Goal: Task Accomplishment & Management: Use online tool/utility

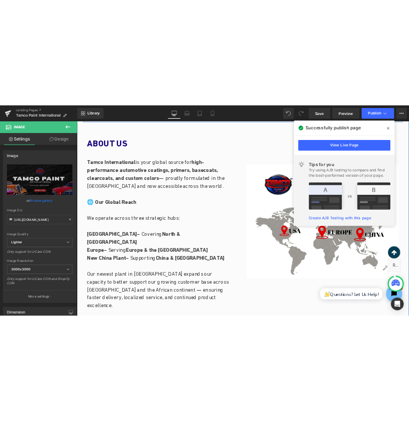
scroll to position [479, 0]
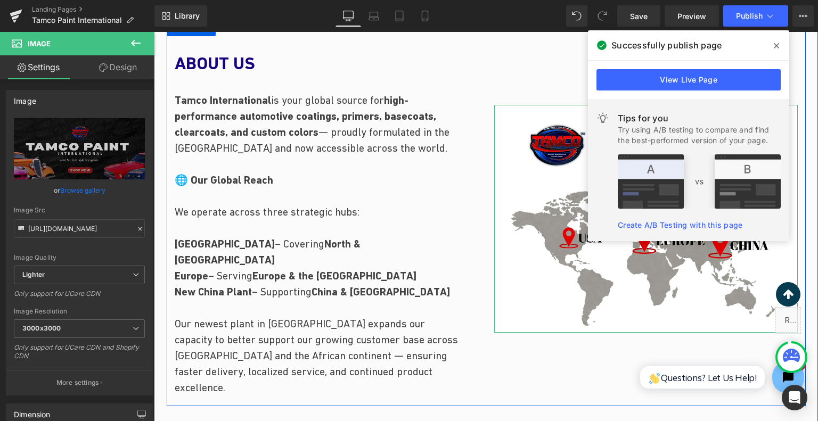
drag, startPoint x: 697, startPoint y: 281, endPoint x: 387, endPoint y: 409, distance: 335.3
click at [697, 281] on img at bounding box center [646, 218] width 304 height 227
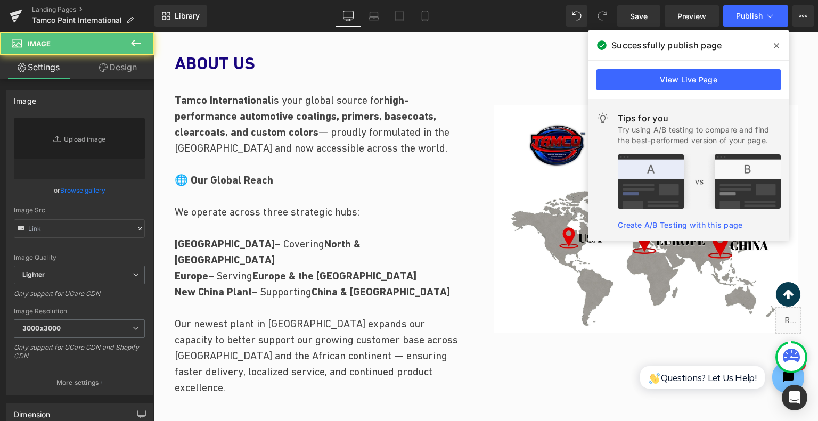
type input "[URL][DOMAIN_NAME]"
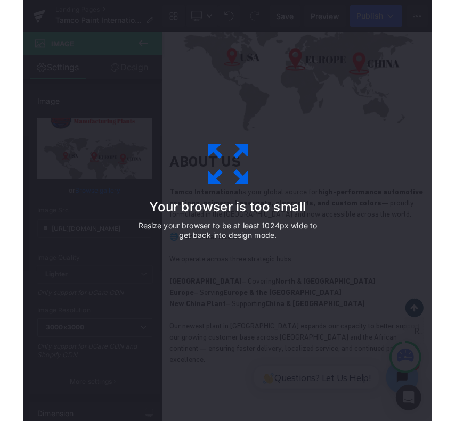
scroll to position [345, 0]
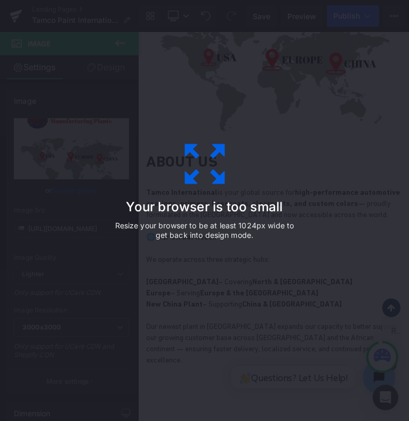
click at [279, 208] on h3 "Your browser is too small" at bounding box center [204, 207] width 186 height 15
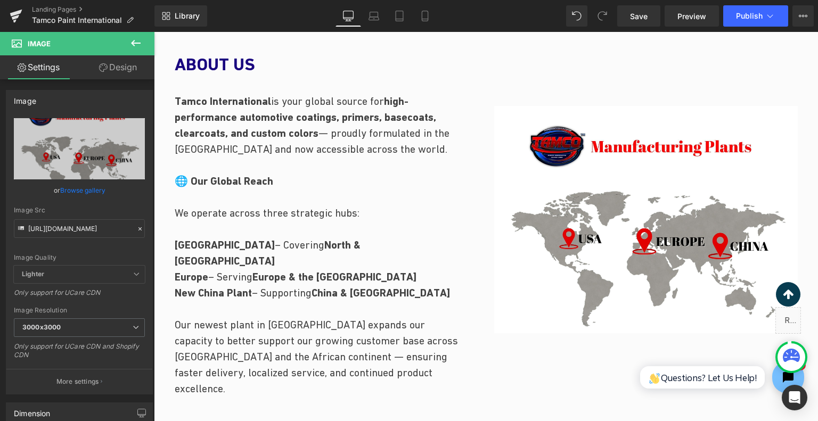
scroll to position [468, 0]
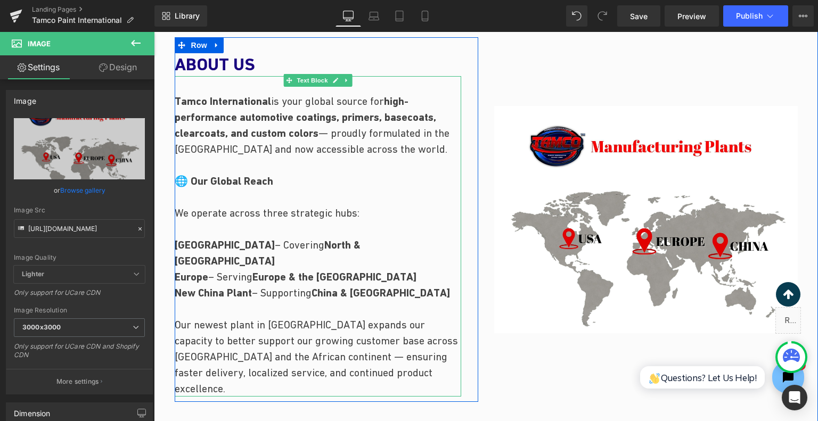
click at [336, 122] on strong "high-performance automotive coatings, primers, basecoats, clearcoats, and custo…" at bounding box center [306, 117] width 262 height 45
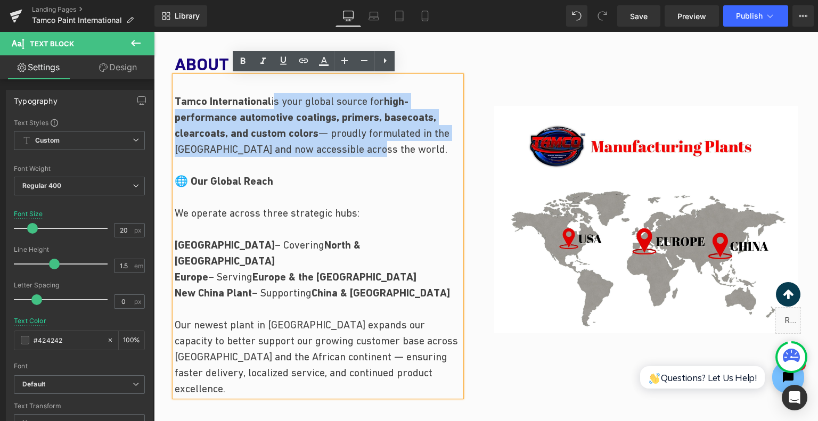
drag, startPoint x: 272, startPoint y: 99, endPoint x: 405, endPoint y: 152, distance: 142.9
click at [405, 152] on p "Tamco International is your global source for high-performance automotive coati…" at bounding box center [318, 141] width 287 height 96
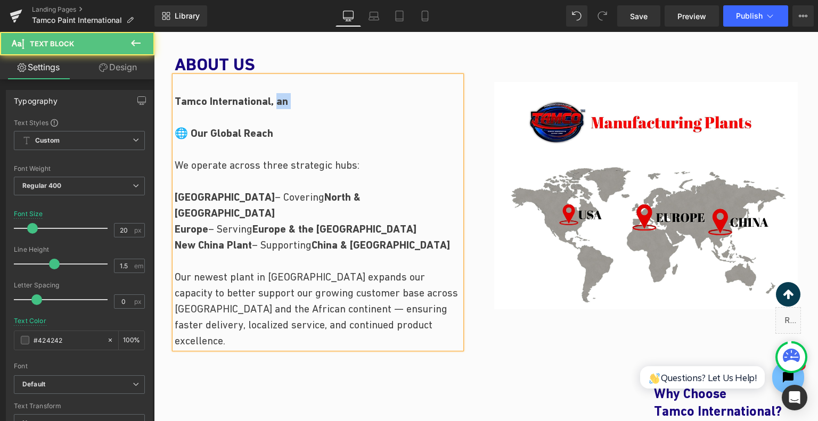
drag, startPoint x: 275, startPoint y: 95, endPoint x: 322, endPoint y: 110, distance: 48.7
click at [322, 110] on p "Tamco International, an 🌐 Our Global Reach" at bounding box center [318, 117] width 287 height 48
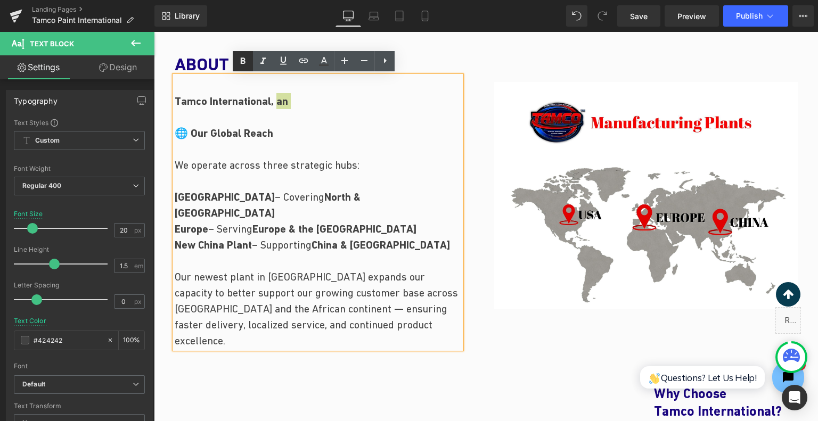
click at [243, 61] on icon at bounding box center [243, 61] width 5 height 6
click at [308, 102] on p "Tamco International, an 🌐 Our Global Reach" at bounding box center [318, 117] width 287 height 48
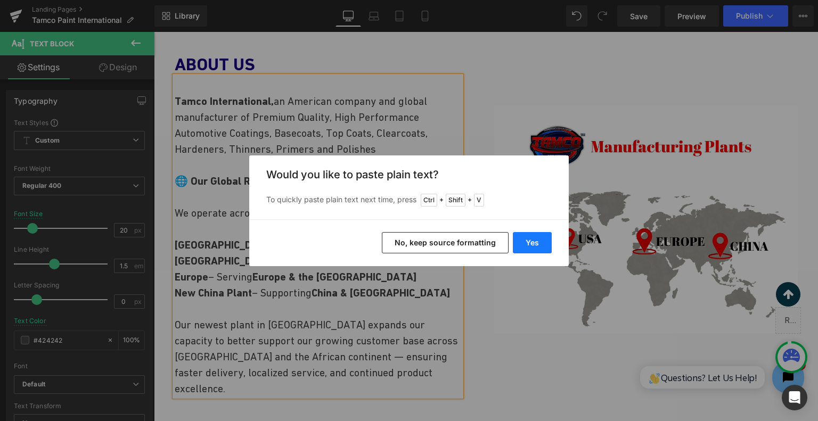
click at [523, 242] on button "Yes" at bounding box center [532, 242] width 39 height 21
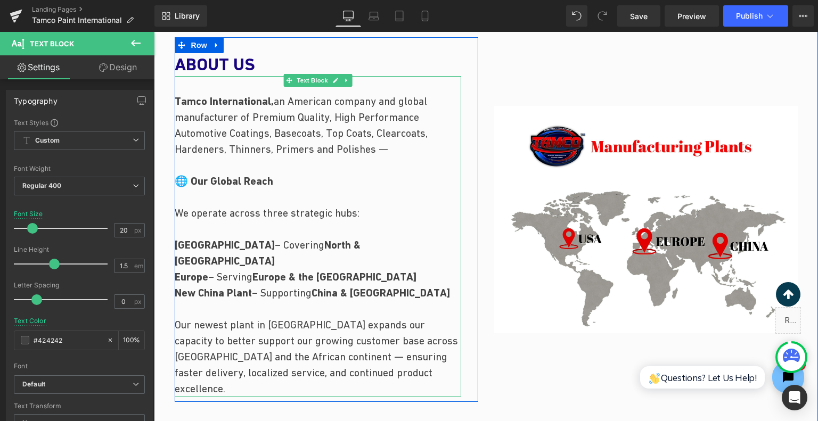
click at [393, 146] on p "Tamco International, an American company and global manufacturer of Premium Qua…" at bounding box center [318, 141] width 287 height 96
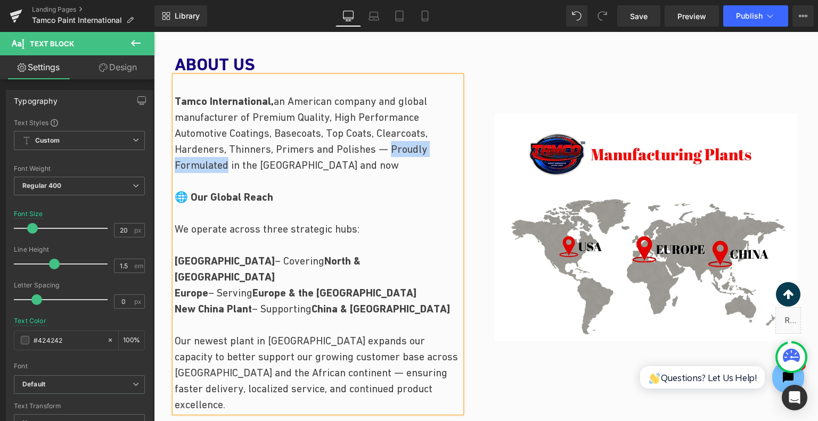
drag, startPoint x: 390, startPoint y: 147, endPoint x: 224, endPoint y: 165, distance: 166.6
click at [224, 165] on span "an American company and global manufacturer of Premium Quality, High Performanc…" at bounding box center [301, 133] width 253 height 76
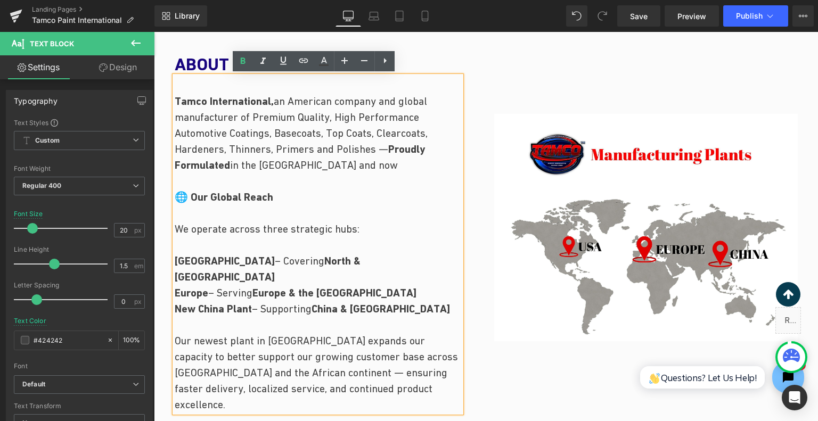
click at [343, 161] on p "Tamco International, an American company and global manufacturer of Premium Qua…" at bounding box center [318, 149] width 287 height 112
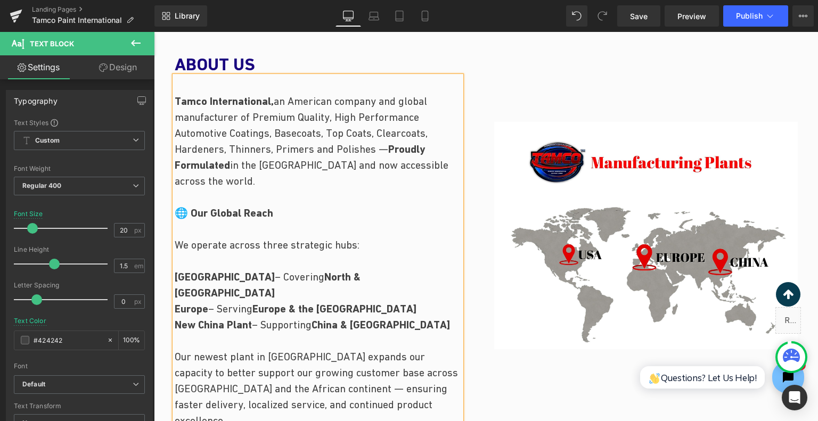
scroll to position [521, 0]
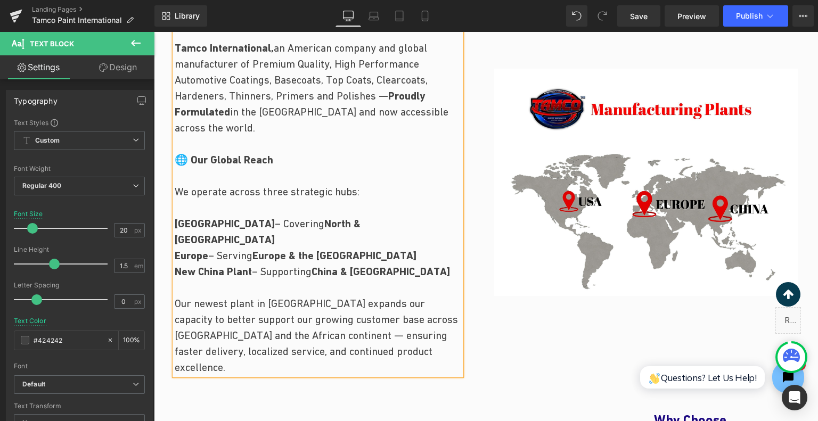
click at [278, 190] on span "We operate across three strategic hubs:" at bounding box center [267, 192] width 185 height 12
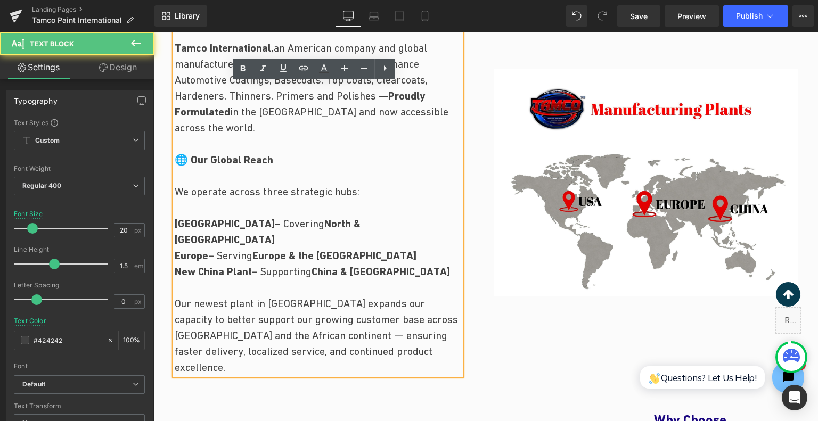
click at [278, 190] on span "We operate across three strategic hubs:" at bounding box center [267, 192] width 185 height 12
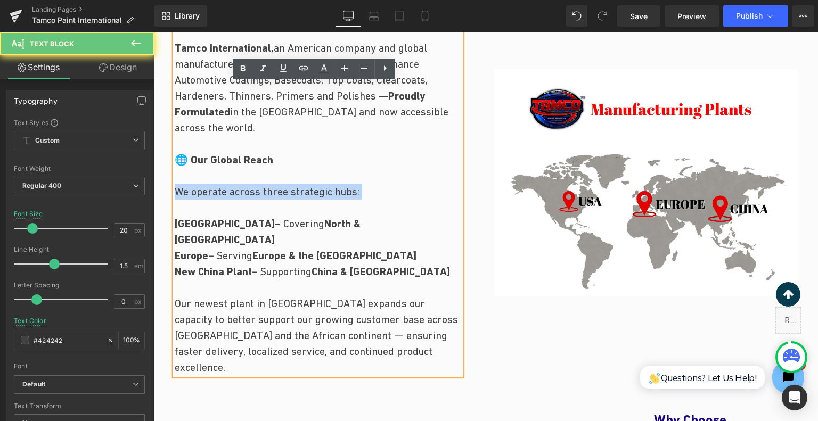
click at [278, 190] on span "We operate across three strategic hubs:" at bounding box center [267, 192] width 185 height 12
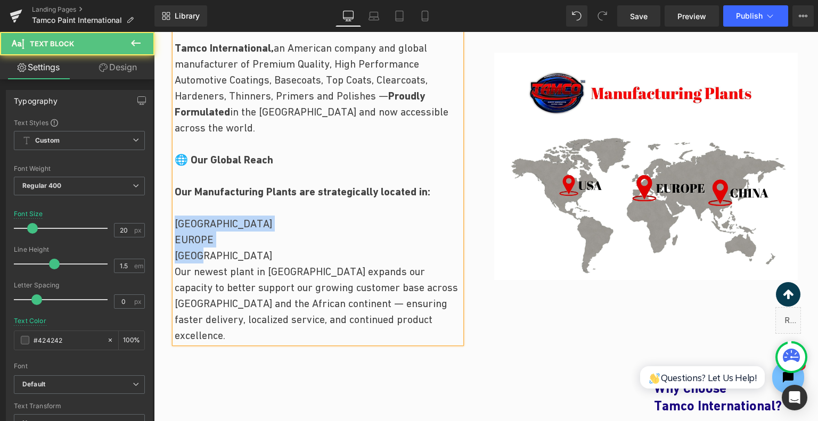
drag, startPoint x: 220, startPoint y: 247, endPoint x: 166, endPoint y: 227, distance: 57.5
click at [167, 227] on div "ABOUT US Heading Tamco International, an American company and global manufactur…" at bounding box center [327, 166] width 320 height 365
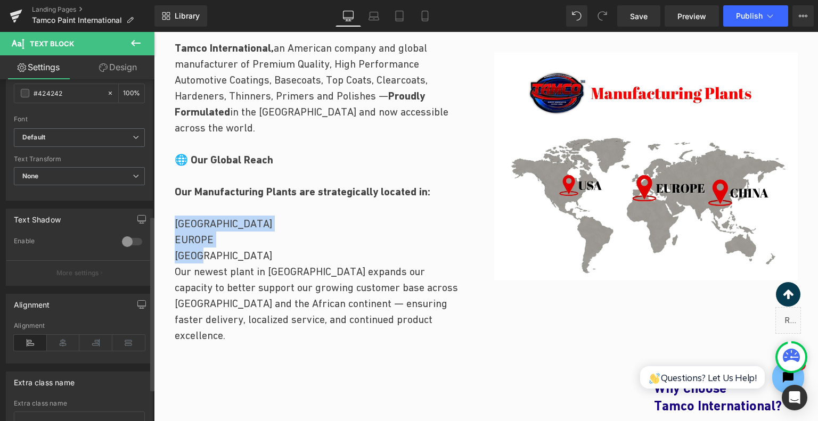
scroll to position [266, 0]
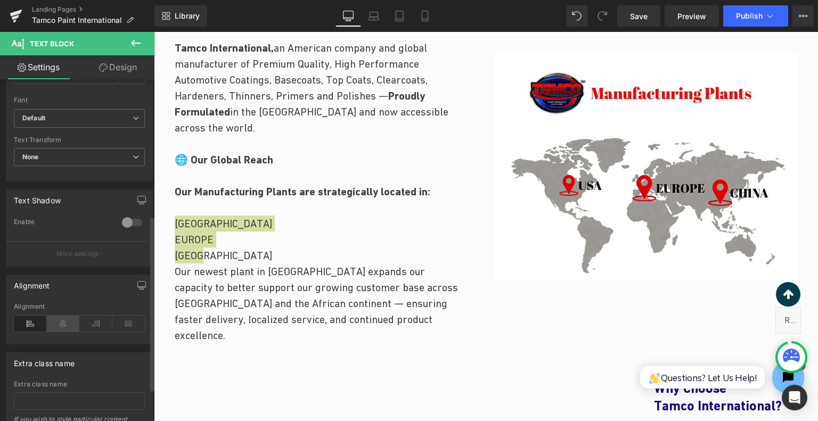
click at [64, 321] on icon at bounding box center [63, 324] width 33 height 16
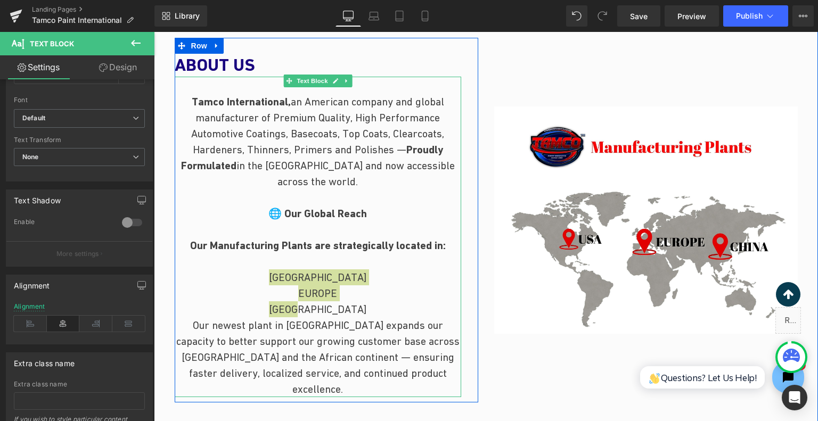
scroll to position [468, 0]
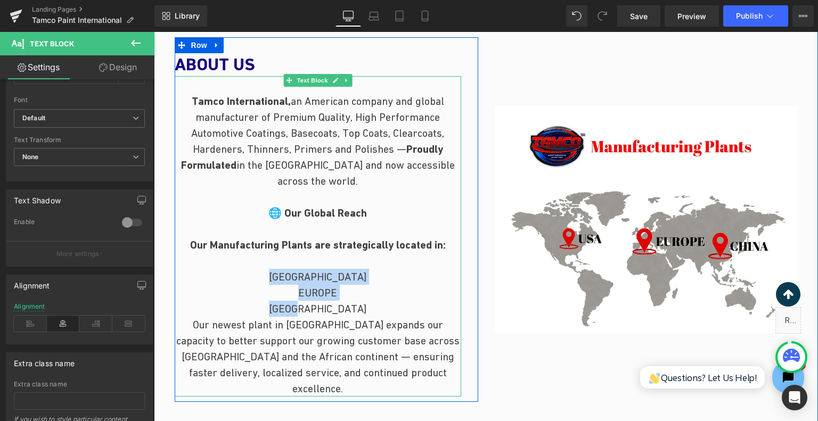
click at [362, 285] on p "EUROPE" at bounding box center [318, 293] width 287 height 16
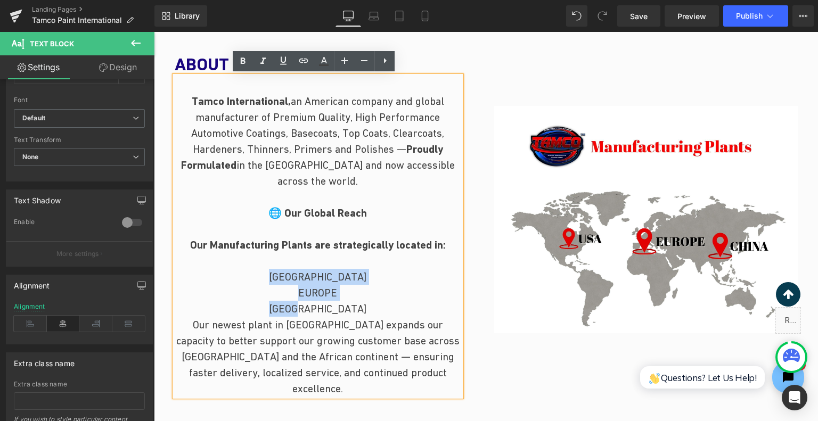
drag, startPoint x: 336, startPoint y: 307, endPoint x: 298, endPoint y: 268, distance: 54.6
click at [295, 272] on div "Tamco International, an American company and global manufacturer of Premium Qua…" at bounding box center [318, 236] width 287 height 321
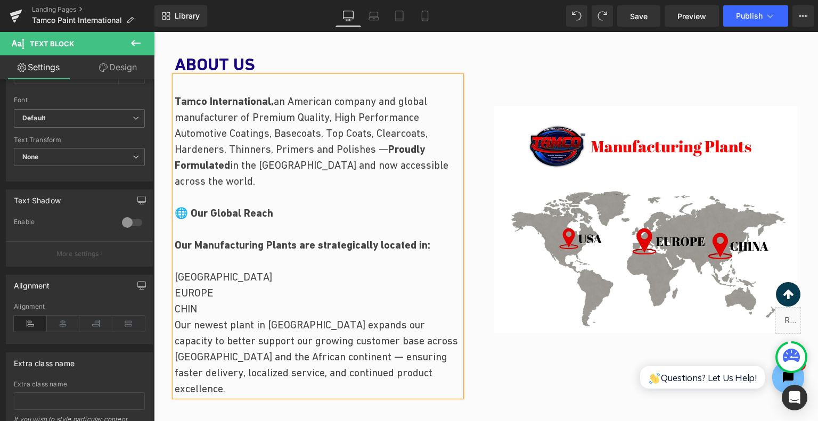
click at [218, 297] on p "EUROPE" at bounding box center [318, 293] width 287 height 16
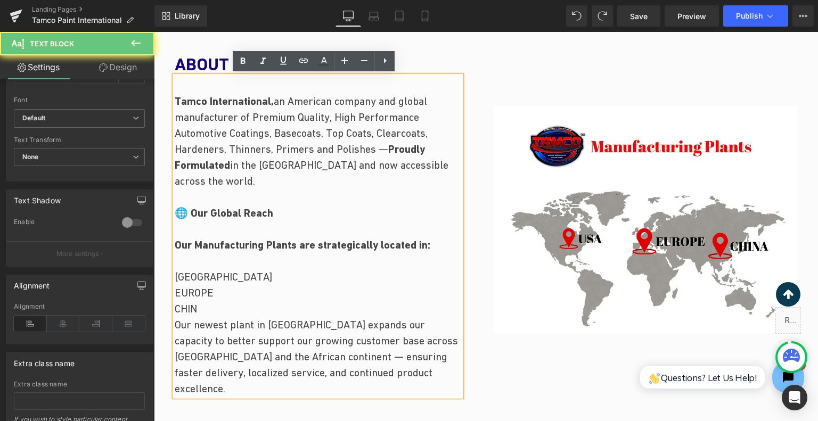
click at [208, 305] on p "CHIN" at bounding box center [318, 309] width 287 height 16
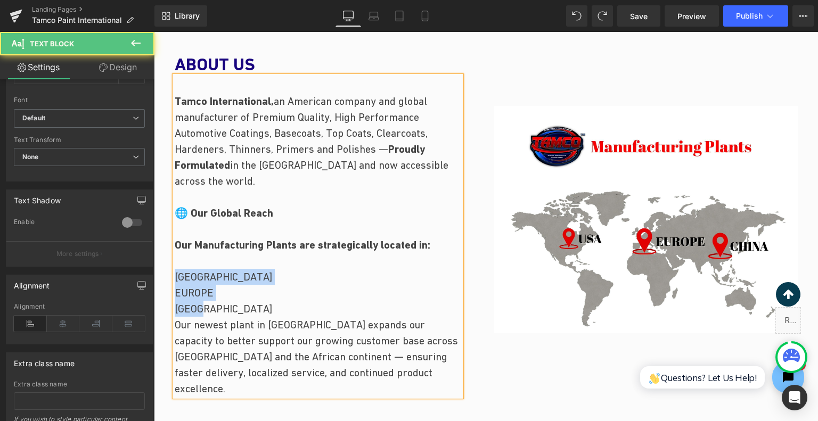
drag, startPoint x: 206, startPoint y: 302, endPoint x: 173, endPoint y: 279, distance: 40.5
click at [175, 279] on div "Tamco International, an American company and global manufacturer of Premium Qua…" at bounding box center [318, 236] width 287 height 321
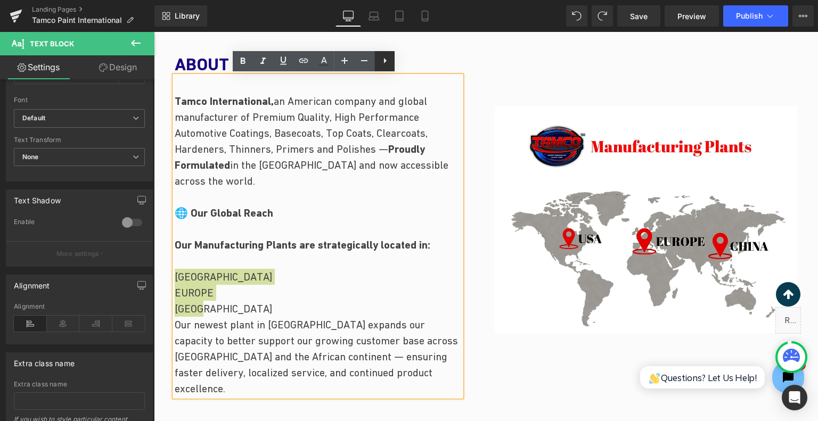
click at [386, 61] on icon at bounding box center [385, 60] width 3 height 5
click at [385, 57] on icon at bounding box center [384, 60] width 13 height 13
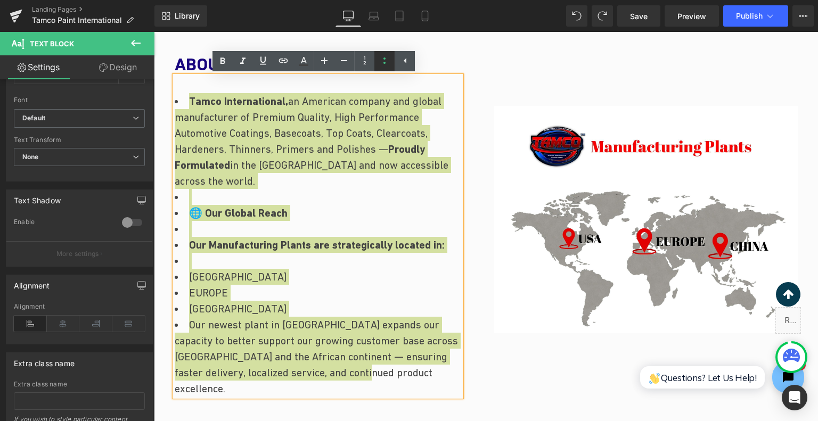
click at [388, 59] on icon at bounding box center [384, 60] width 13 height 13
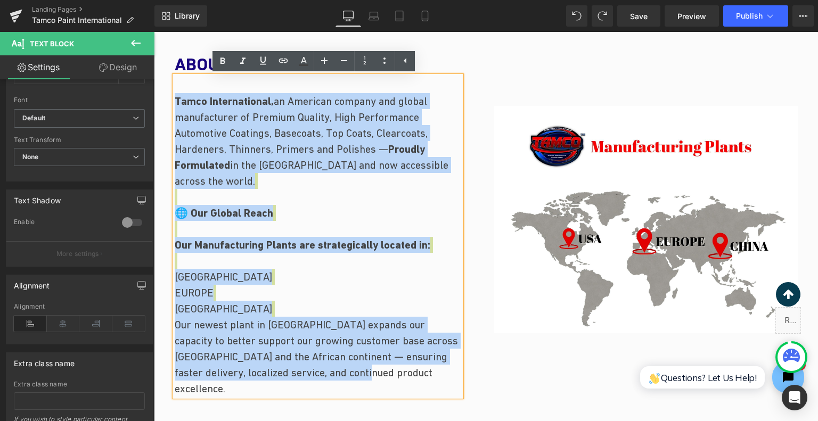
click at [241, 291] on p "Tamco International, an American company and global manufacturer of Premium Qua…" at bounding box center [318, 245] width 287 height 304
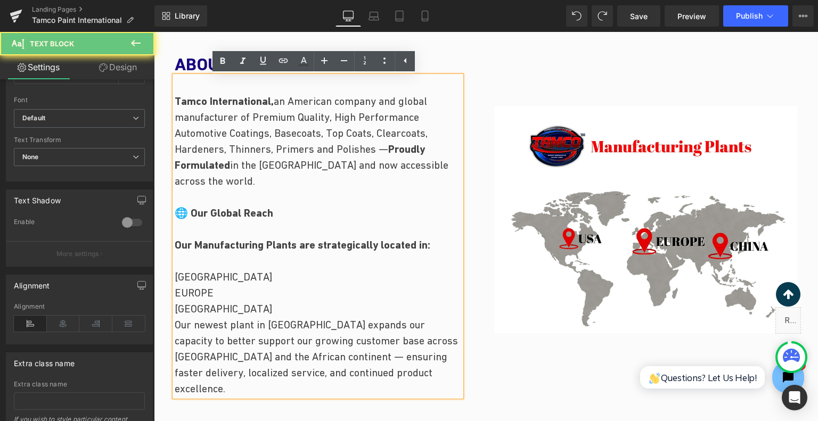
click at [219, 306] on p "Tamco International, an American company and global manufacturer of Premium Qua…" at bounding box center [318, 245] width 287 height 304
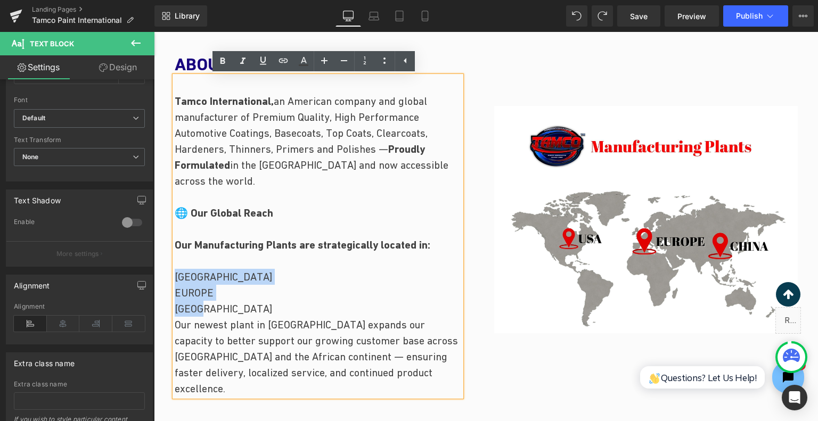
drag, startPoint x: 207, startPoint y: 311, endPoint x: 172, endPoint y: 276, distance: 49.0
click at [175, 276] on p "Tamco International, an American company and global manufacturer of Premium Qua…" at bounding box center [318, 245] width 287 height 304
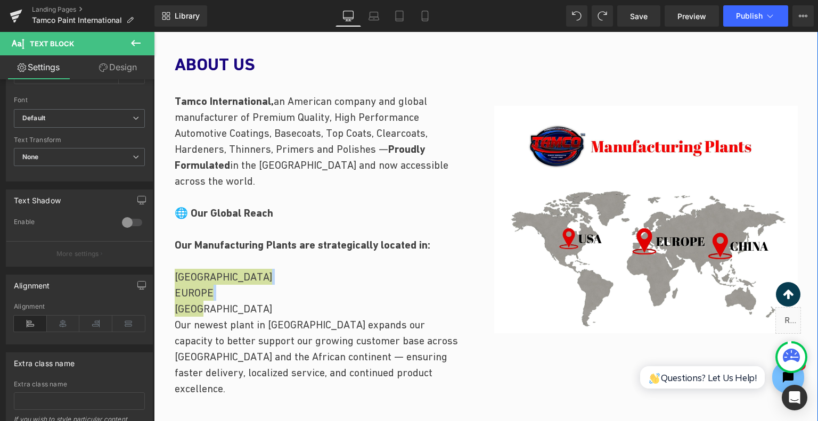
drag, startPoint x: 562, startPoint y: 405, endPoint x: 179, endPoint y: 280, distance: 403.3
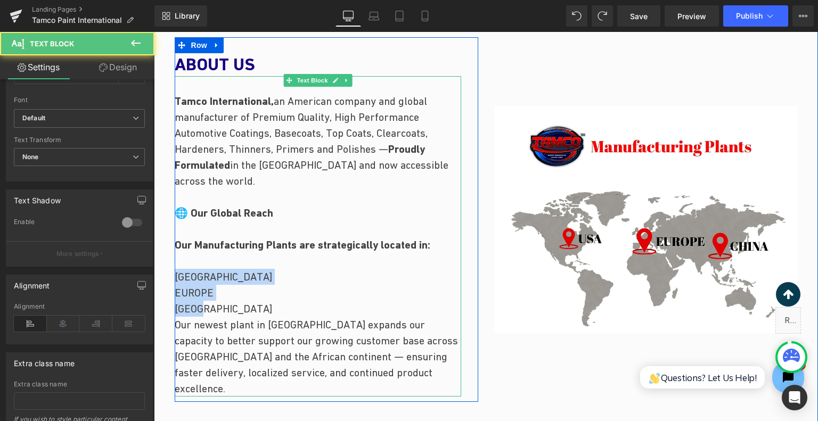
click at [297, 349] on p "Tamco International, an American company and global manufacturer of Premium Qua…" at bounding box center [318, 245] width 287 height 304
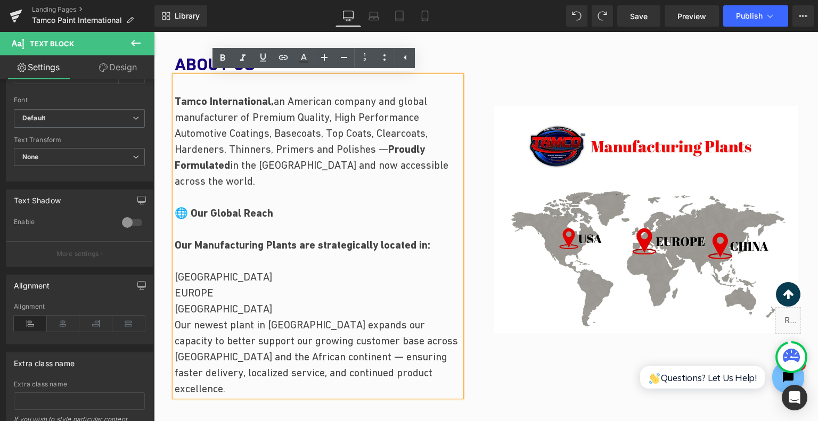
click at [404, 356] on span "Our newest plant in [GEOGRAPHIC_DATA] expands our capacity to better support ou…" at bounding box center [316, 357] width 283 height 76
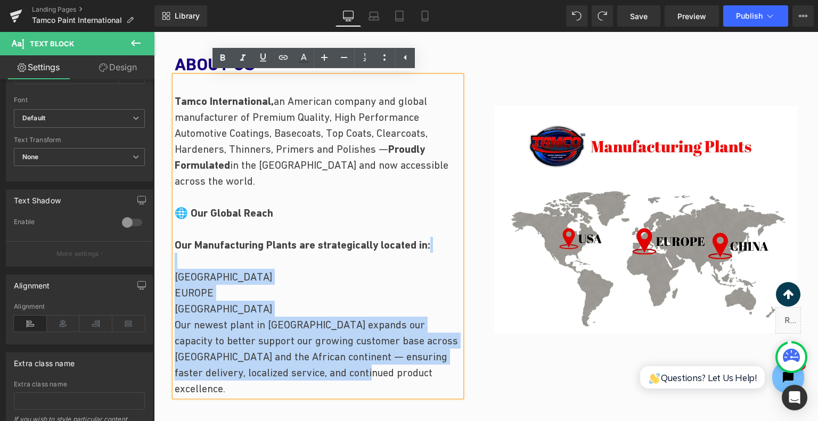
drag, startPoint x: 388, startPoint y: 371, endPoint x: 174, endPoint y: 266, distance: 238.0
click at [175, 266] on p "Tamco International, an American company and global manufacturer of Premium Qua…" at bounding box center [318, 245] width 287 height 304
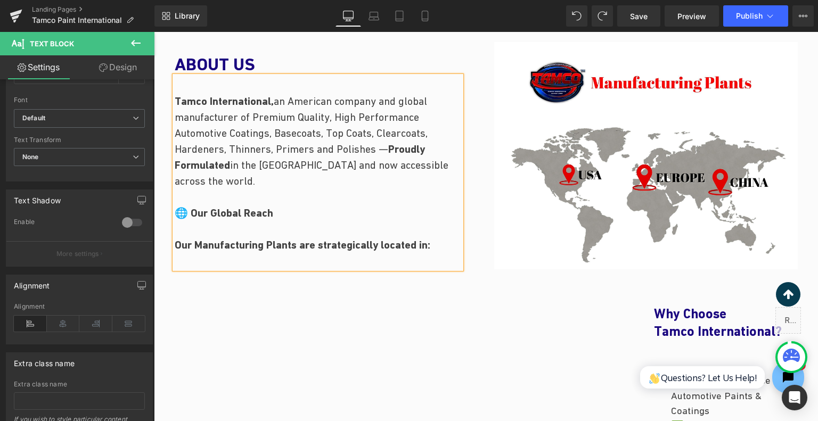
scroll to position [471, 0]
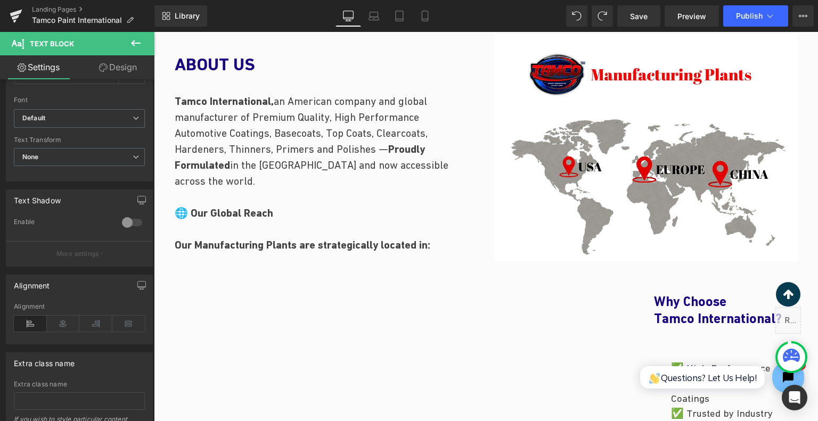
click at [138, 42] on icon at bounding box center [135, 43] width 13 height 13
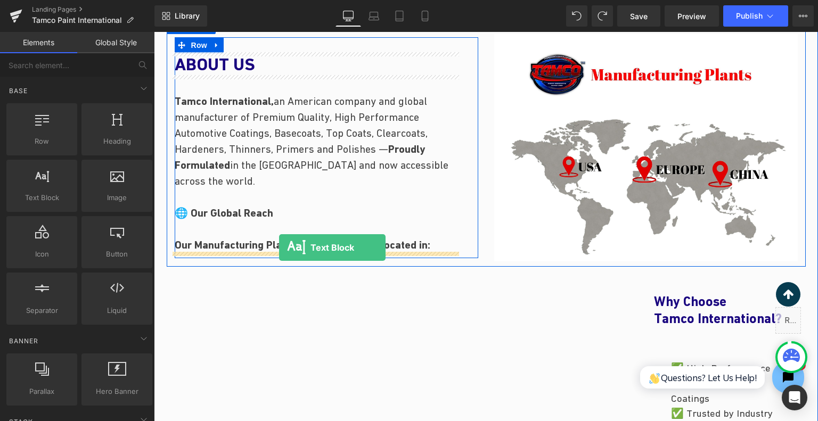
drag, startPoint x: 301, startPoint y: 233, endPoint x: 279, endPoint y: 248, distance: 26.1
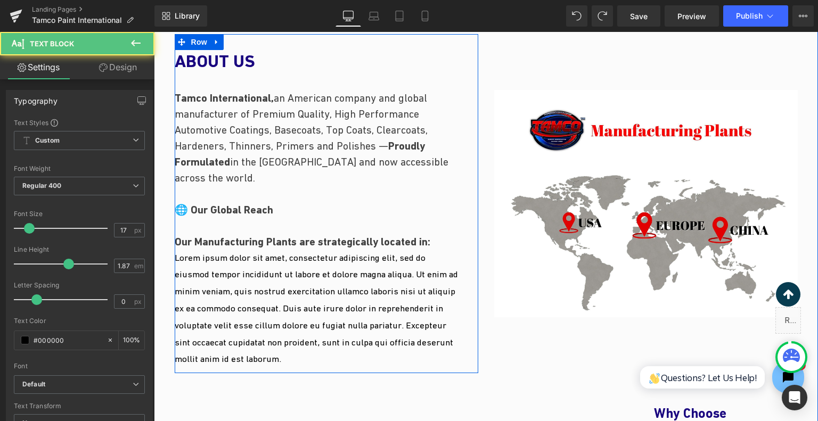
click at [272, 276] on p "Lorem ipsum dolor sit amet, consectetur adipiscing elit, sed do eiusmod tempor …" at bounding box center [318, 309] width 287 height 118
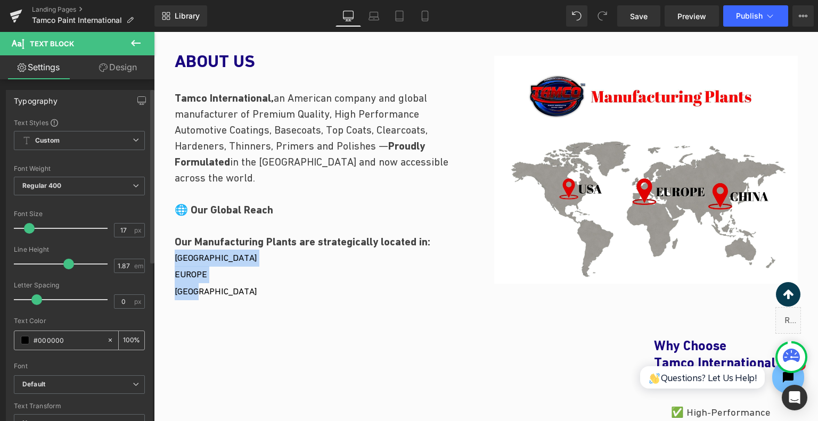
scroll to position [213, 0]
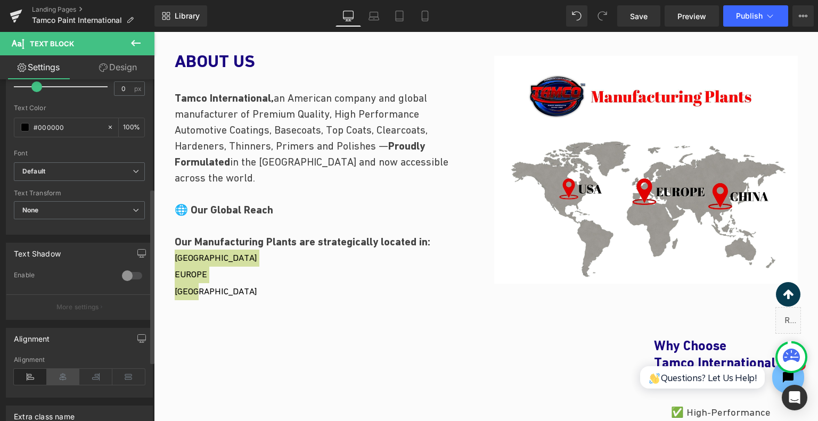
click at [55, 372] on icon at bounding box center [63, 377] width 33 height 16
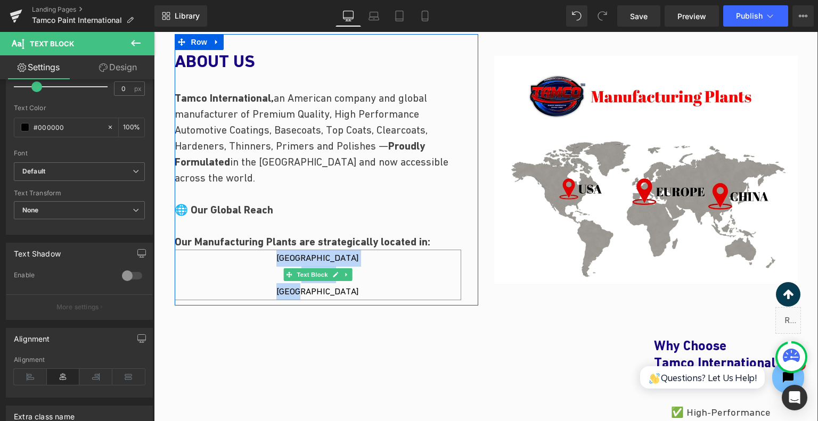
click at [350, 283] on p "[GEOGRAPHIC_DATA]" at bounding box center [318, 291] width 287 height 17
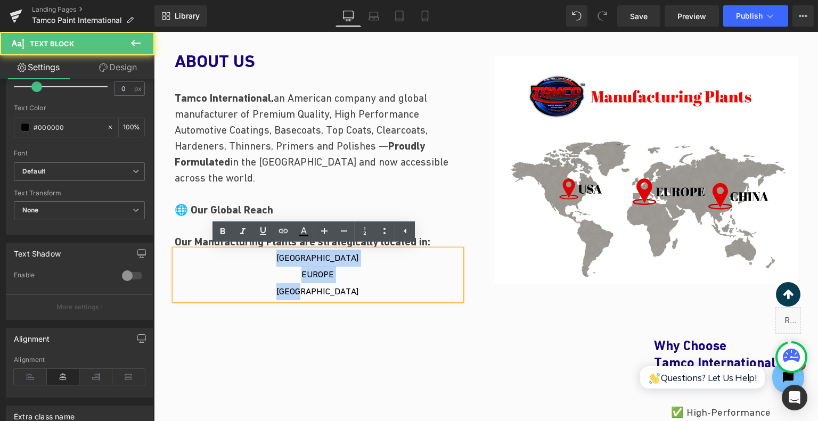
drag, startPoint x: 353, startPoint y: 283, endPoint x: 285, endPoint y: 249, distance: 75.8
click at [285, 251] on div "[GEOGRAPHIC_DATA] [GEOGRAPHIC_DATA] [GEOGRAPHIC_DATA]" at bounding box center [318, 275] width 287 height 51
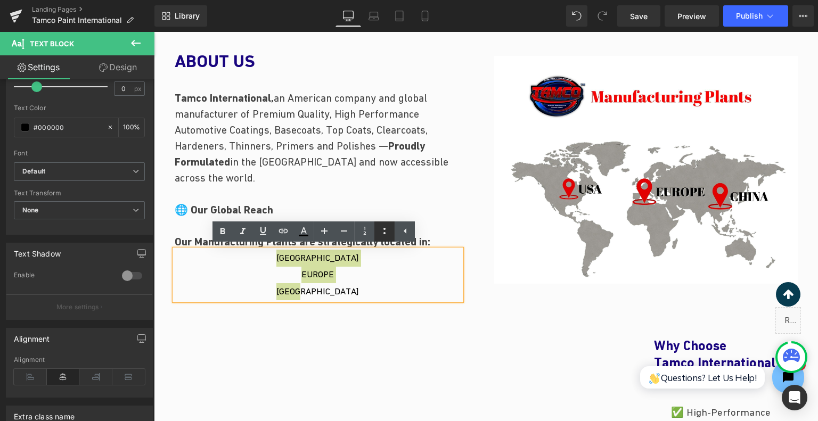
click at [379, 231] on icon at bounding box center [384, 231] width 13 height 13
click at [217, 230] on icon at bounding box center [222, 231] width 13 height 13
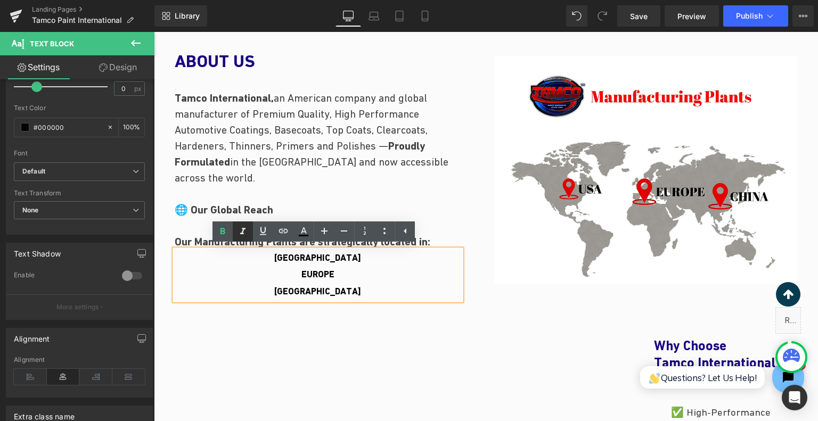
click at [242, 231] on icon at bounding box center [242, 231] width 5 height 6
click at [333, 274] on p "[GEOGRAPHIC_DATA] [GEOGRAPHIC_DATA] [GEOGRAPHIC_DATA]" at bounding box center [318, 275] width 287 height 51
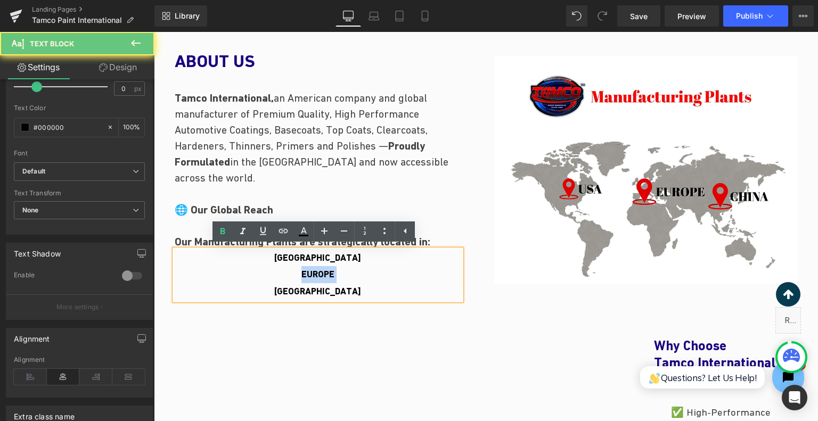
click at [333, 274] on p "[GEOGRAPHIC_DATA] [GEOGRAPHIC_DATA] [GEOGRAPHIC_DATA]" at bounding box center [318, 275] width 287 height 51
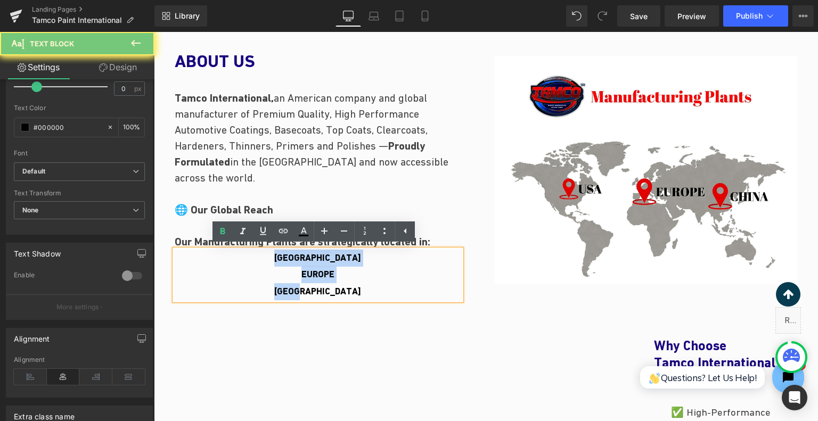
drag, startPoint x: 340, startPoint y: 290, endPoint x: 257, endPoint y: 246, distance: 94.1
click at [297, 257] on p "[GEOGRAPHIC_DATA] [GEOGRAPHIC_DATA] [GEOGRAPHIC_DATA]" at bounding box center [318, 275] width 287 height 51
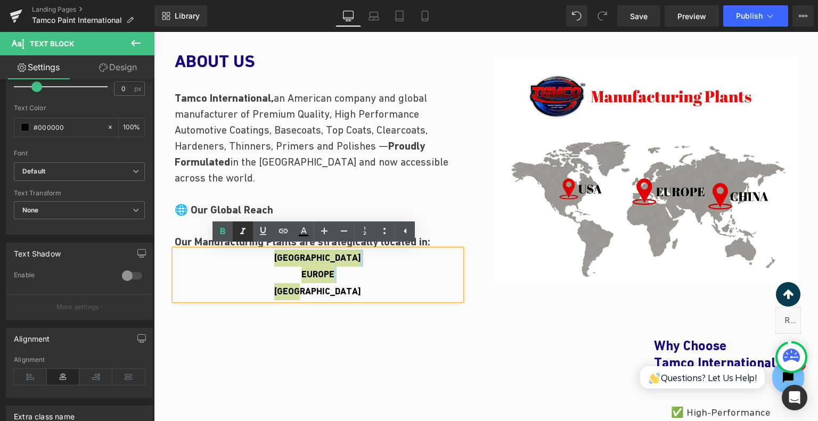
click at [246, 231] on icon at bounding box center [242, 231] width 13 height 13
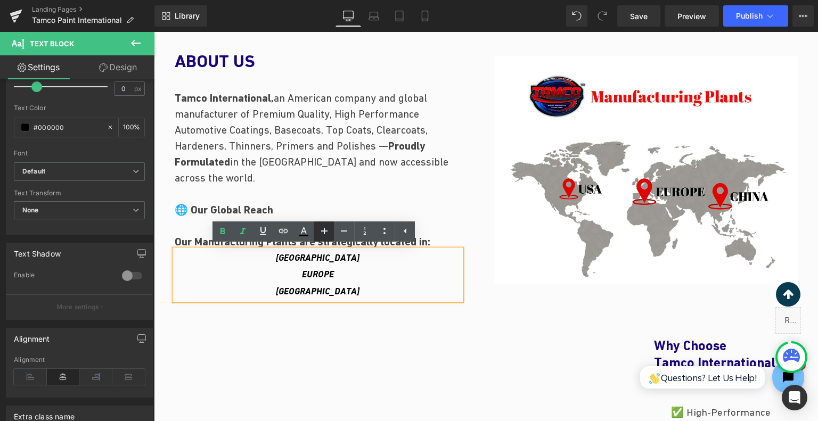
click at [320, 231] on icon at bounding box center [324, 231] width 13 height 13
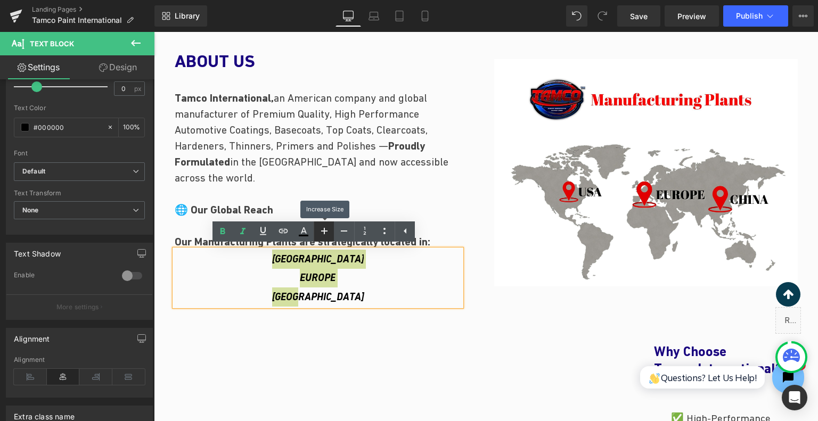
click at [320, 231] on icon at bounding box center [324, 231] width 13 height 13
type input "21"
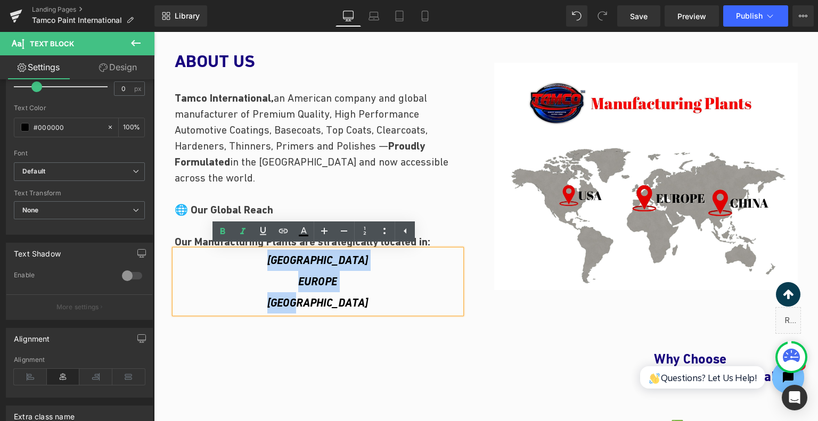
click at [363, 283] on p "[GEOGRAPHIC_DATA] [GEOGRAPHIC_DATA] [GEOGRAPHIC_DATA]" at bounding box center [318, 282] width 287 height 64
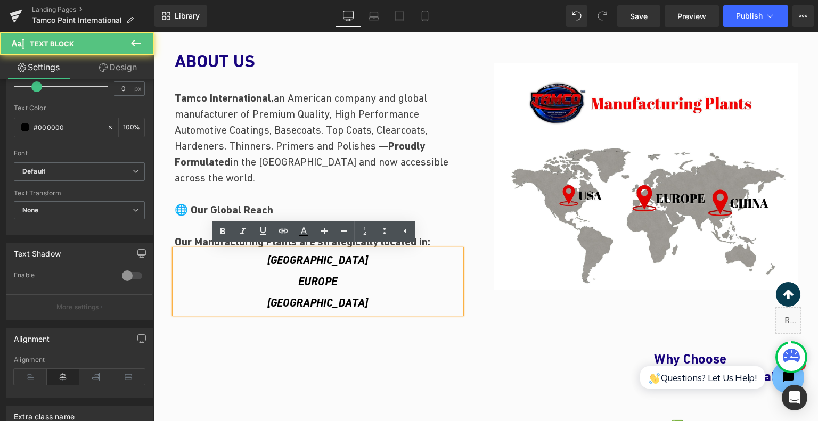
click at [394, 298] on p "[GEOGRAPHIC_DATA] [GEOGRAPHIC_DATA] [GEOGRAPHIC_DATA]" at bounding box center [318, 282] width 287 height 64
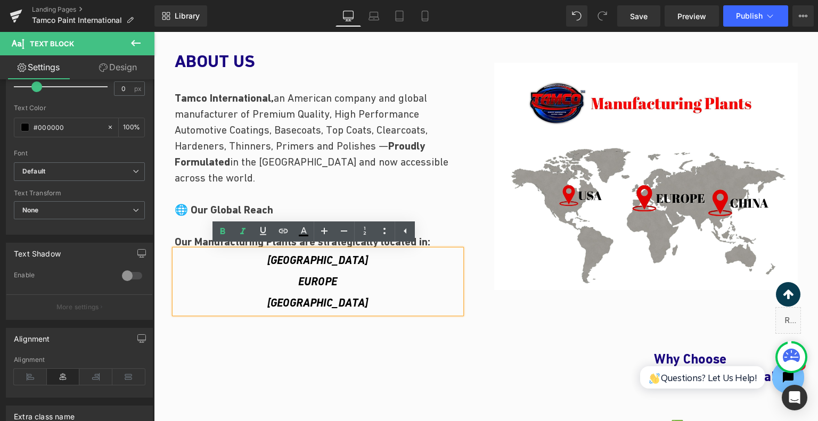
click at [562, 301] on div "Image" at bounding box center [646, 176] width 320 height 285
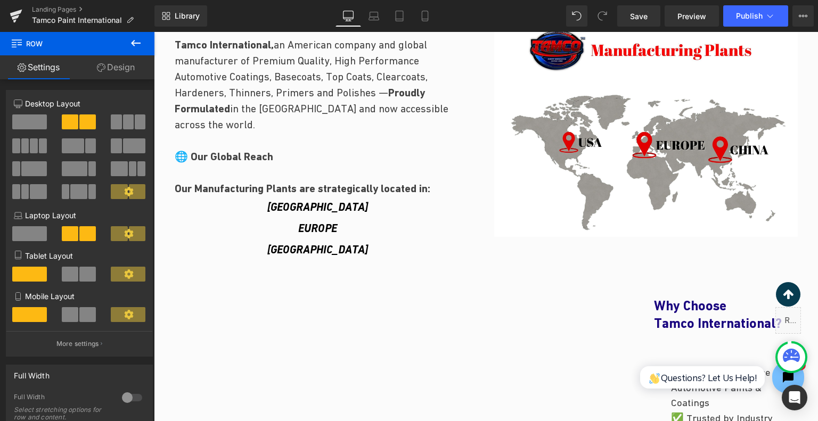
scroll to position [471, 0]
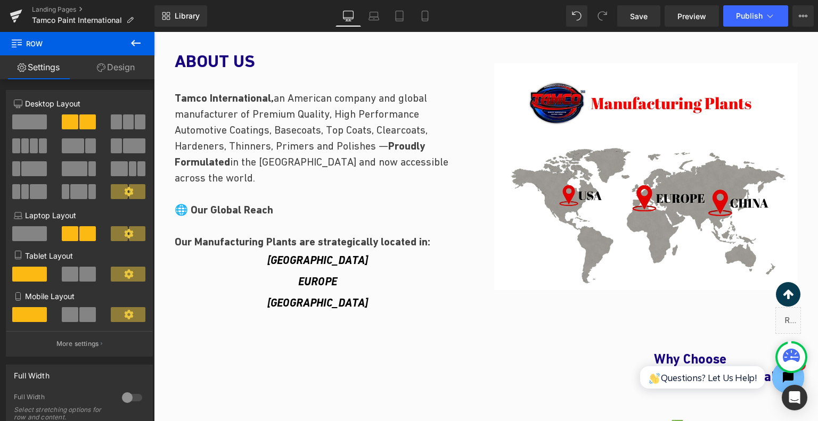
click at [401, 297] on p "[GEOGRAPHIC_DATA] [GEOGRAPHIC_DATA] [GEOGRAPHIC_DATA]" at bounding box center [318, 282] width 287 height 64
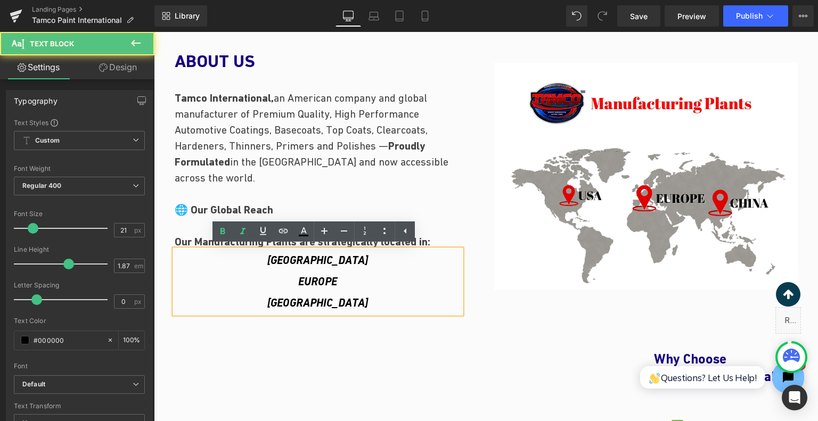
click at [398, 304] on p "[GEOGRAPHIC_DATA] [GEOGRAPHIC_DATA] [GEOGRAPHIC_DATA]" at bounding box center [318, 282] width 287 height 64
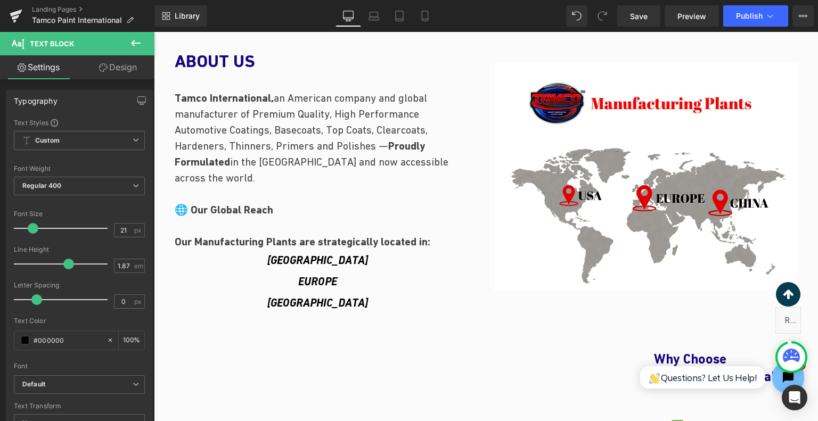
click at [137, 44] on icon at bounding box center [135, 43] width 13 height 13
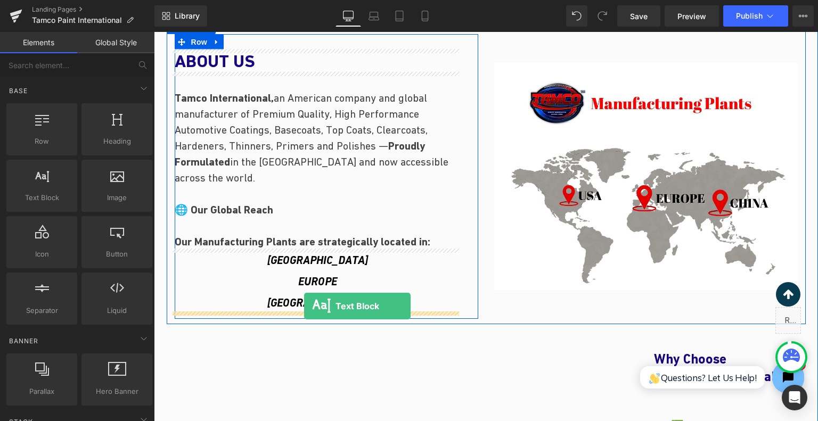
drag, startPoint x: 205, startPoint y: 217, endPoint x: 304, endPoint y: 306, distance: 133.5
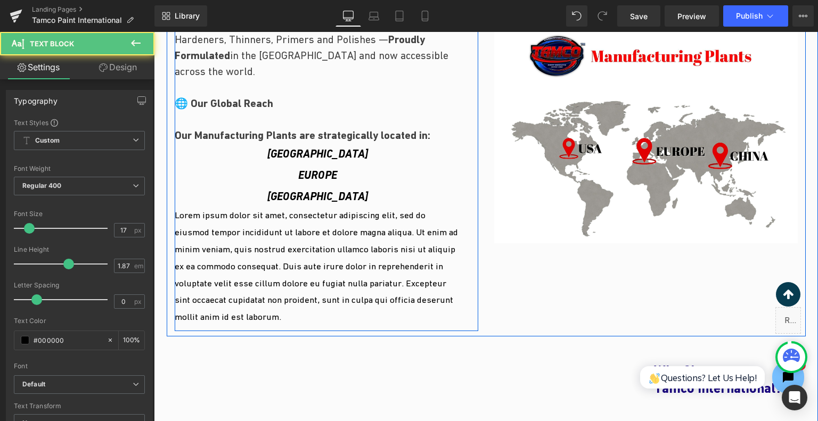
scroll to position [577, 0]
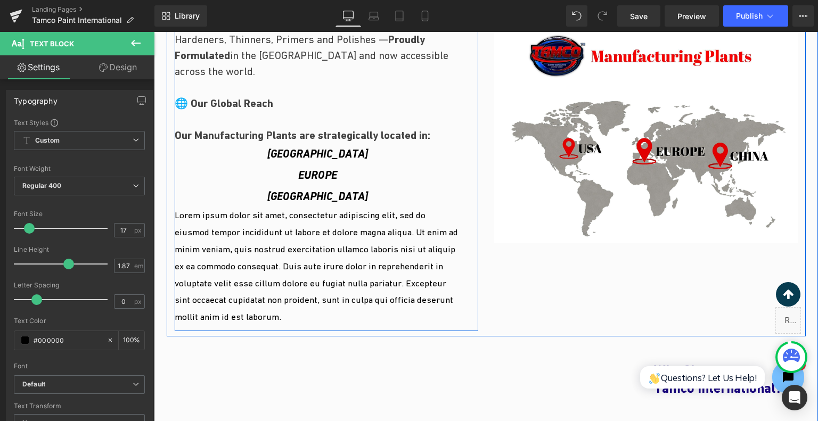
click at [332, 296] on p "Lorem ipsum dolor sit amet, consectetur adipiscing elit, sed do eiusmod tempor …" at bounding box center [318, 266] width 287 height 118
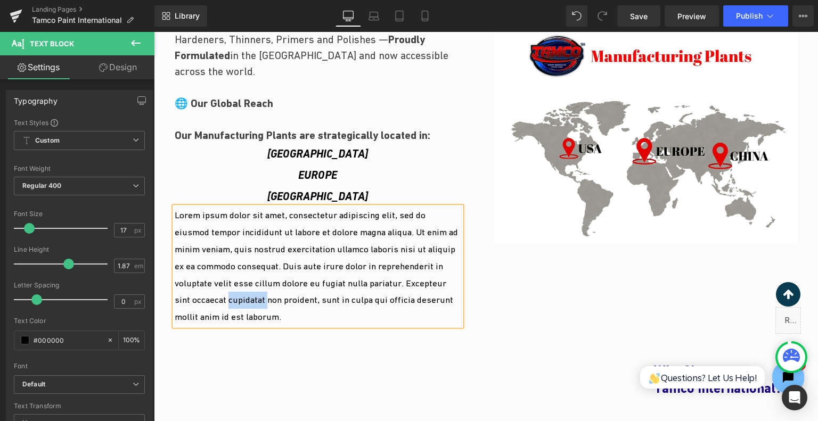
click at [332, 296] on p "Lorem ipsum dolor sit amet, consectetur adipiscing elit, sed do eiusmod tempor …" at bounding box center [318, 266] width 287 height 118
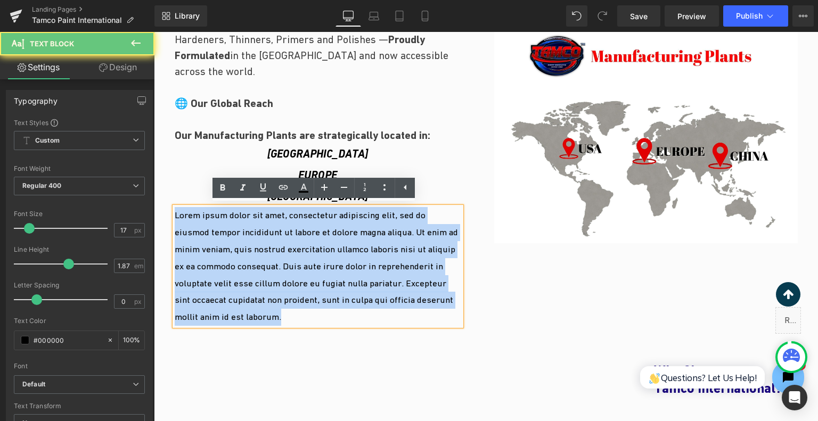
click at [332, 296] on p "Lorem ipsum dolor sit amet, consectetur adipiscing elit, sed do eiusmod tempor …" at bounding box center [318, 266] width 287 height 118
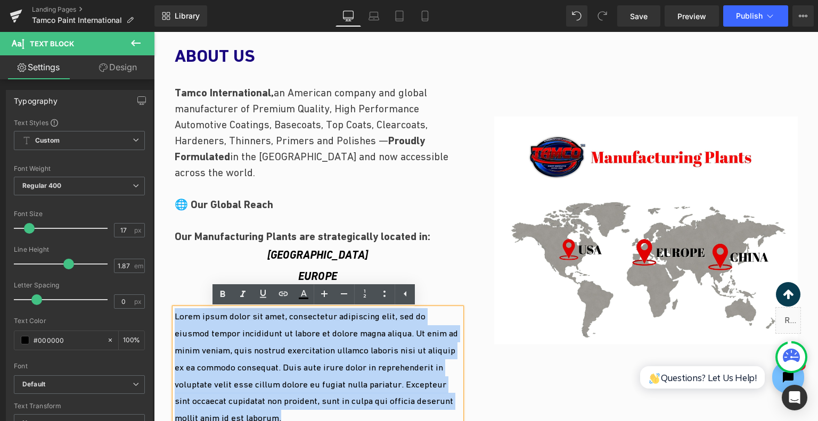
scroll to position [471, 0]
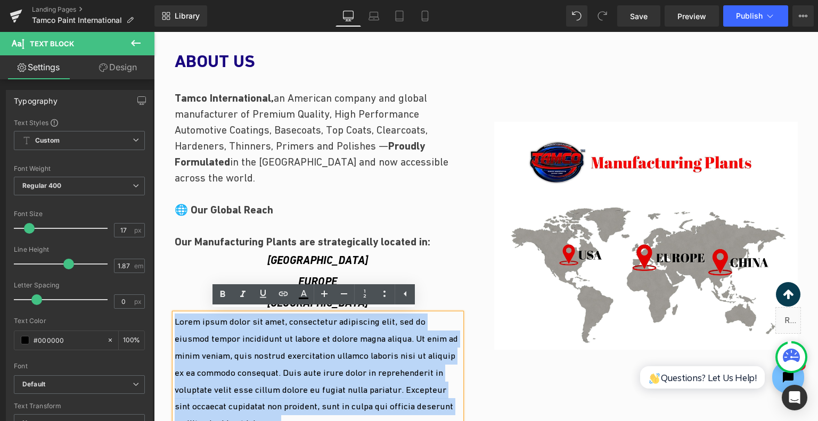
drag, startPoint x: 368, startPoint y: 274, endPoint x: 348, endPoint y: 290, distance: 25.3
click at [368, 274] on p "[GEOGRAPHIC_DATA] [GEOGRAPHIC_DATA] [GEOGRAPHIC_DATA]" at bounding box center [318, 282] width 287 height 64
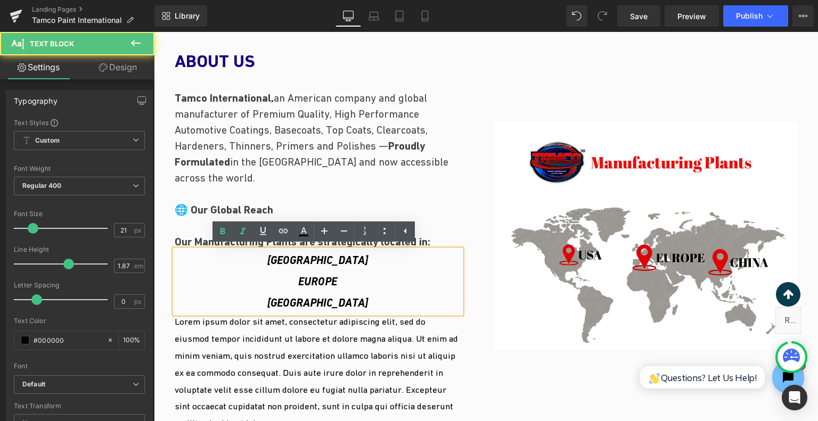
click at [379, 298] on p "[GEOGRAPHIC_DATA] [GEOGRAPHIC_DATA] [GEOGRAPHIC_DATA]" at bounding box center [318, 282] width 287 height 64
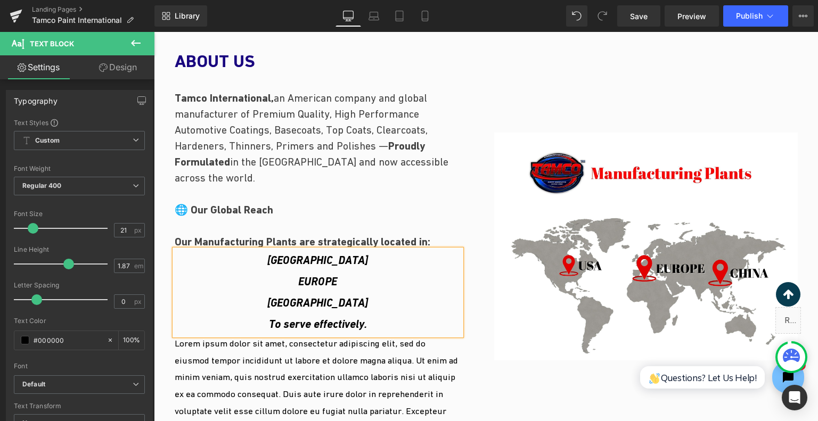
click at [368, 320] on p "To serve effectively." at bounding box center [318, 324] width 287 height 21
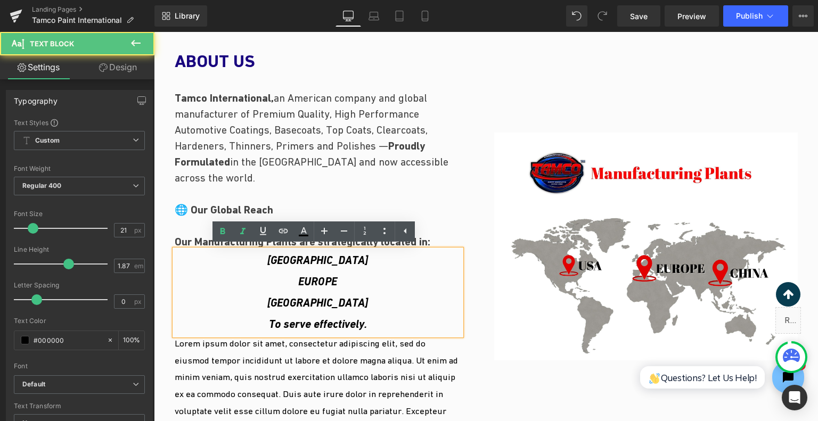
click at [368, 320] on p "To serve effectively." at bounding box center [318, 324] width 287 height 21
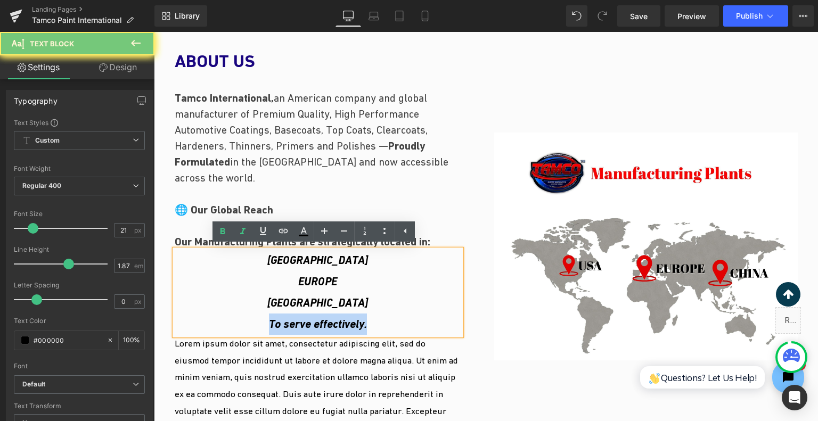
click at [368, 320] on p "To serve effectively." at bounding box center [318, 324] width 287 height 21
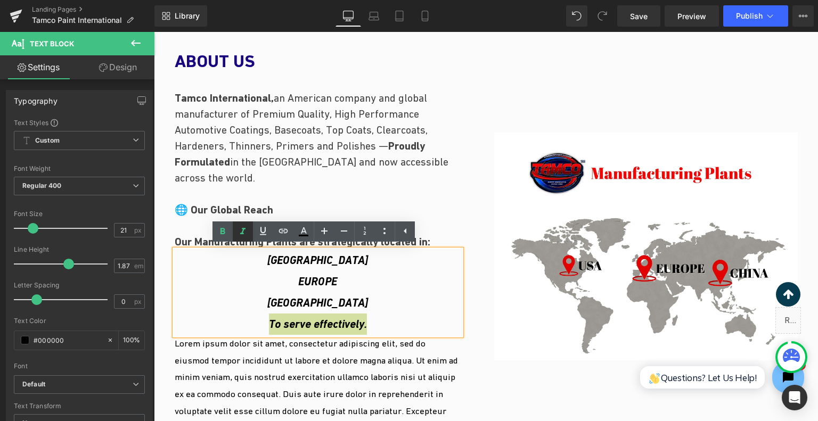
click at [249, 231] on link at bounding box center [243, 232] width 20 height 20
click at [225, 229] on icon at bounding box center [222, 231] width 13 height 13
click at [393, 327] on p "To serve effectively." at bounding box center [318, 324] width 287 height 21
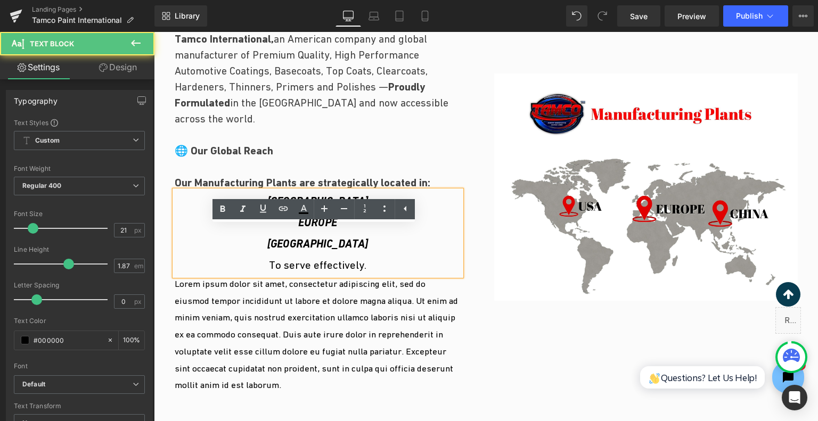
scroll to position [577, 0]
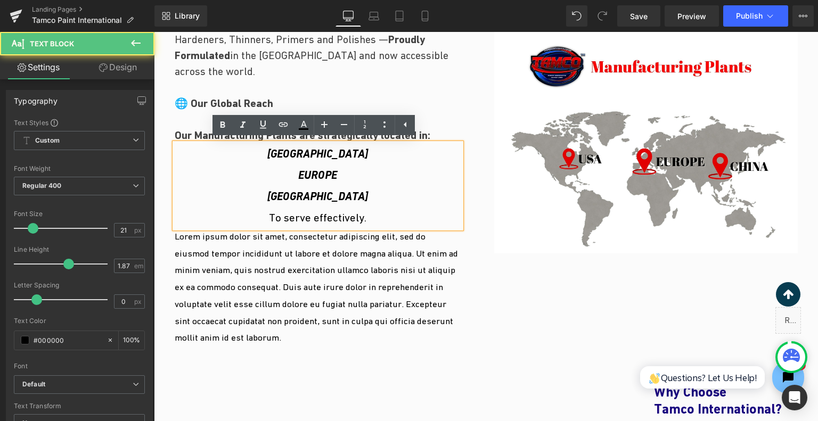
click at [337, 315] on p "Lorem ipsum dolor sit amet, consectetur adipiscing elit, sed do eiusmod tempor …" at bounding box center [318, 288] width 287 height 118
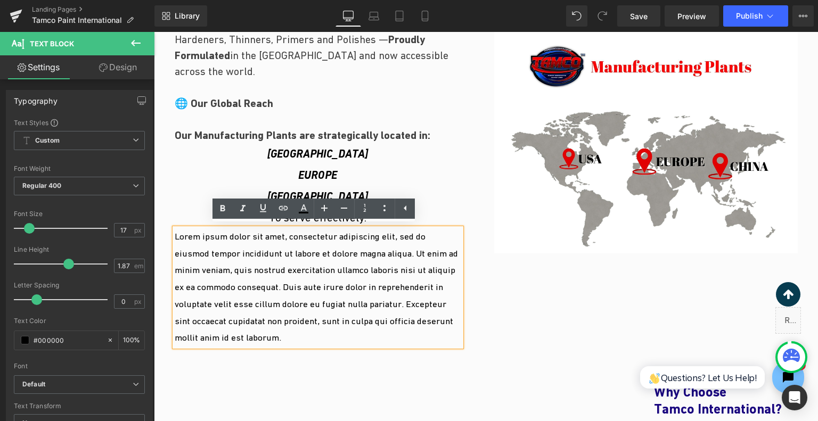
click at [344, 223] on p "To serve effectively." at bounding box center [318, 217] width 287 height 21
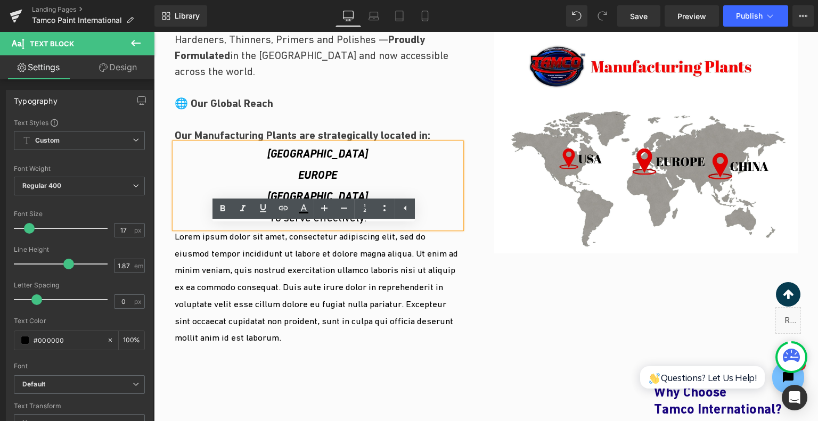
click at [420, 233] on p "Lorem ipsum dolor sit amet, consectetur adipiscing elit, sed do eiusmod tempor …" at bounding box center [318, 288] width 287 height 118
click at [406, 208] on icon at bounding box center [405, 208] width 13 height 13
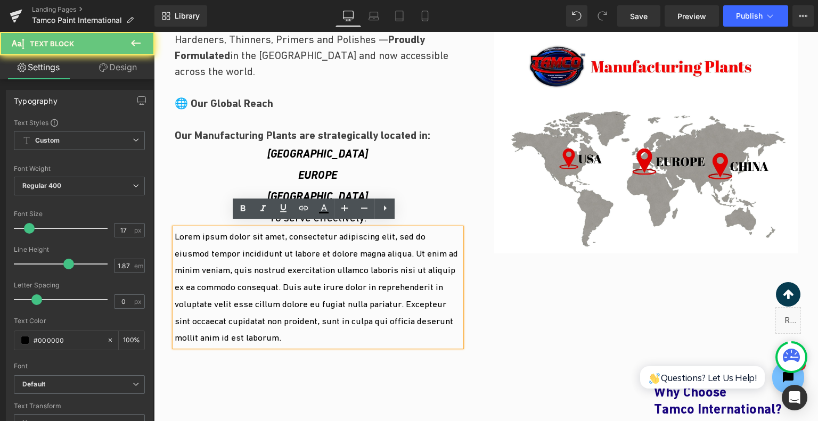
drag, startPoint x: 560, startPoint y: 240, endPoint x: 362, endPoint y: 204, distance: 201.3
click at [406, 208] on p "To serve effectively." at bounding box center [318, 217] width 287 height 21
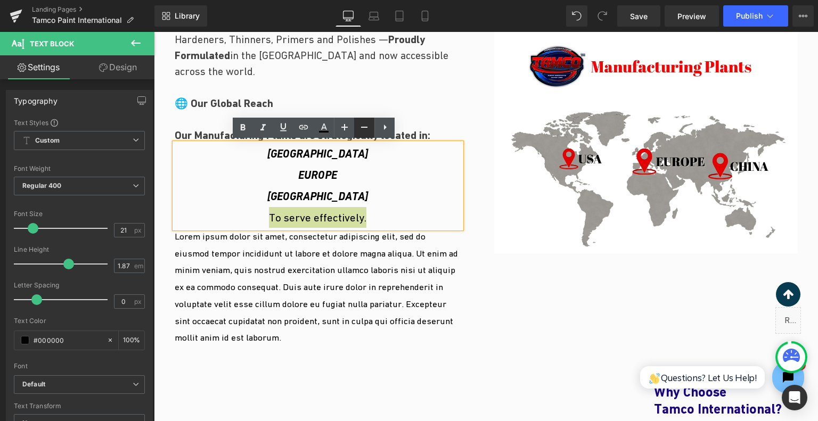
click at [361, 126] on icon at bounding box center [364, 127] width 13 height 13
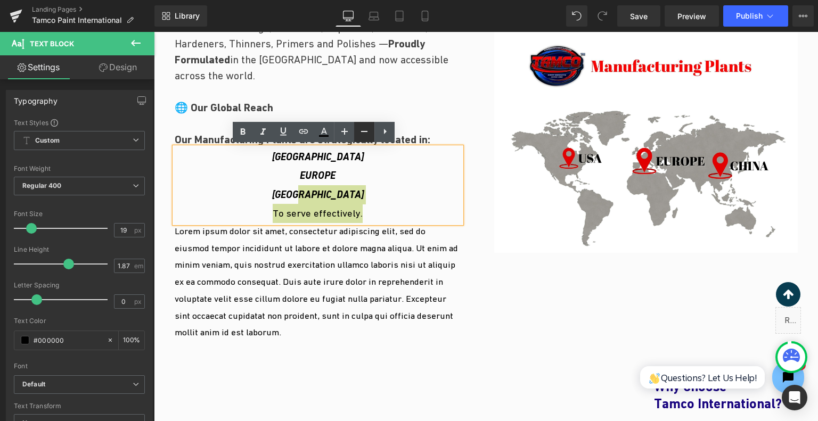
click at [361, 126] on icon at bounding box center [364, 131] width 13 height 13
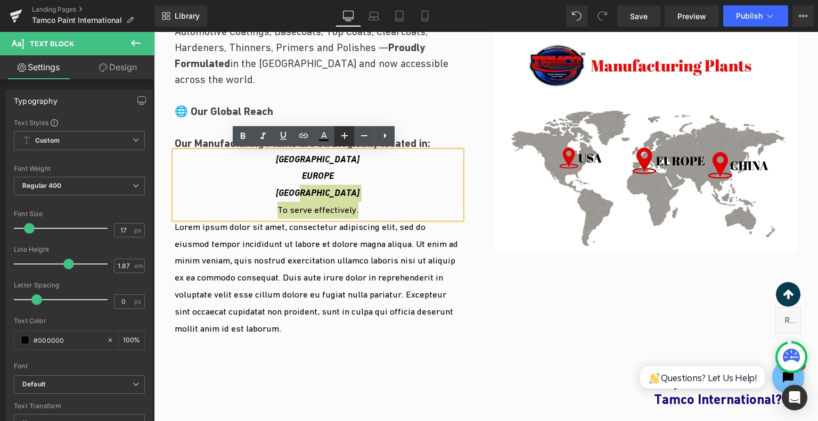
click at [346, 129] on icon at bounding box center [344, 135] width 13 height 13
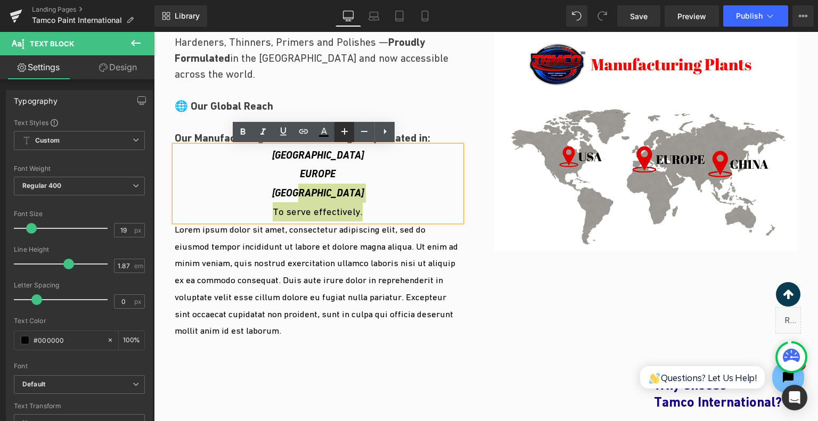
click at [346, 129] on icon at bounding box center [344, 131] width 13 height 13
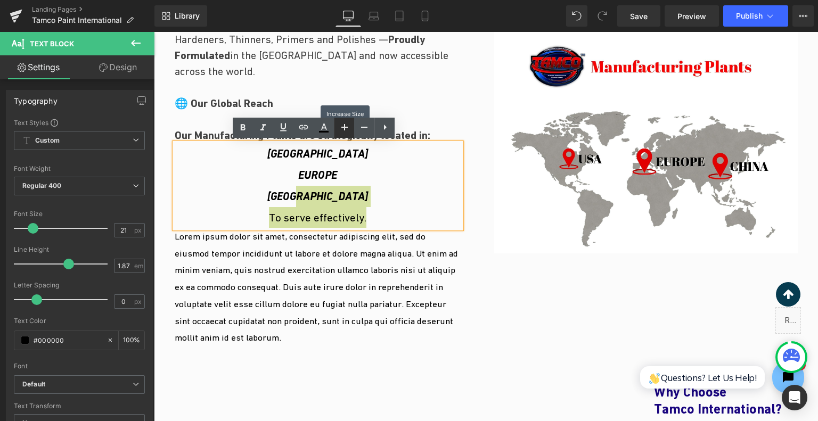
click at [346, 129] on icon at bounding box center [344, 127] width 13 height 13
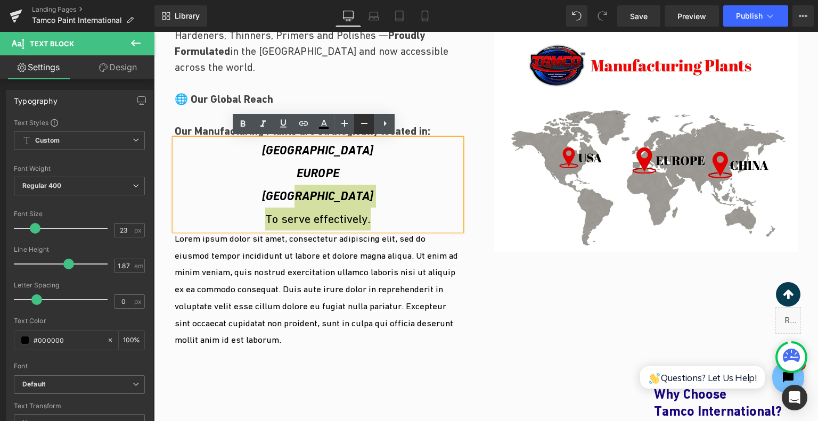
click at [368, 126] on icon at bounding box center [364, 123] width 13 height 13
type input "21"
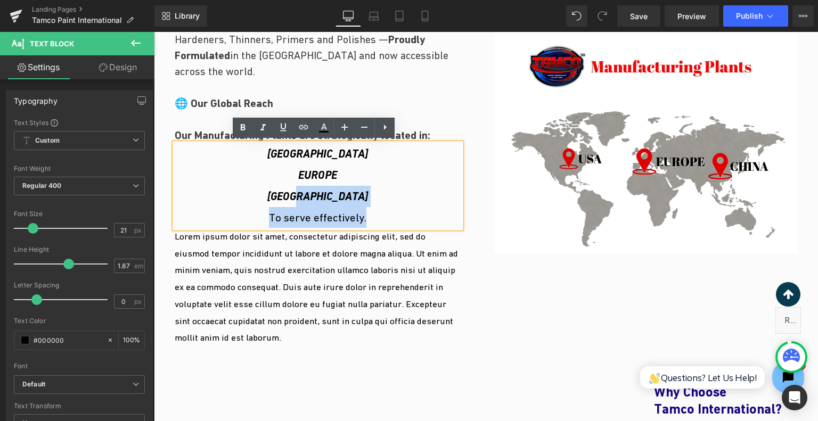
click at [339, 212] on span "To serve effectively." at bounding box center [317, 217] width 97 height 12
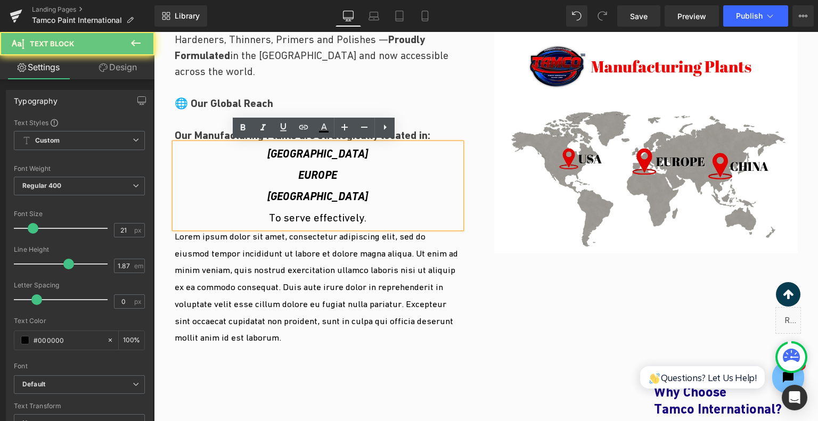
click at [340, 212] on span "To serve effectively." at bounding box center [317, 217] width 97 height 12
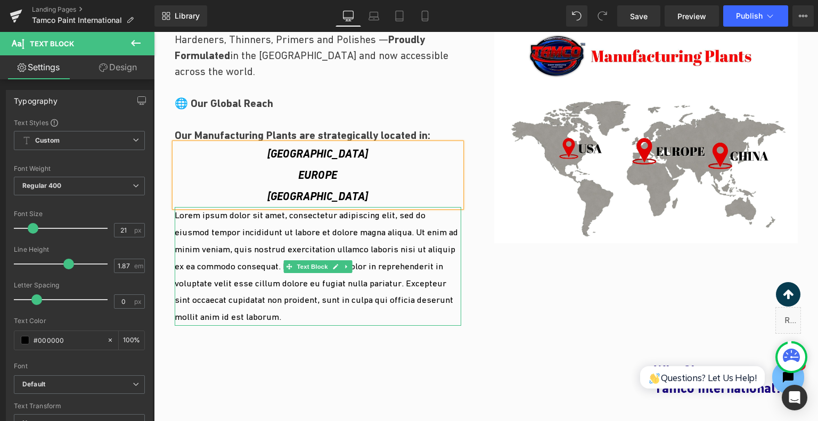
click at [341, 229] on p "Lorem ipsum dolor sit amet, consectetur adipiscing elit, sed do eiusmod tempor …" at bounding box center [318, 266] width 287 height 118
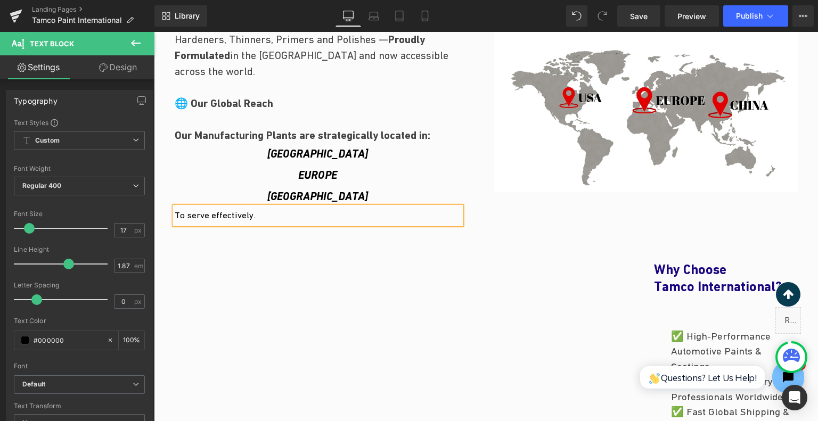
click at [353, 213] on p "To serve effectively." at bounding box center [318, 215] width 287 height 17
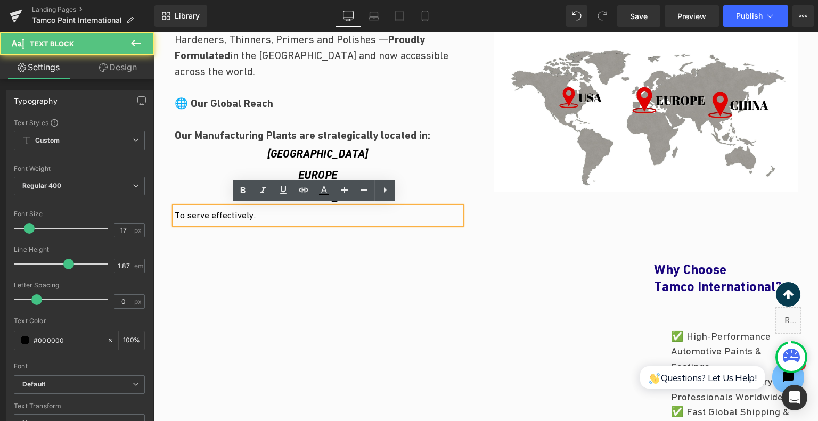
click at [353, 213] on p "To serve effectively." at bounding box center [318, 215] width 287 height 17
click at [362, 215] on p "To serve effectively." at bounding box center [318, 215] width 287 height 17
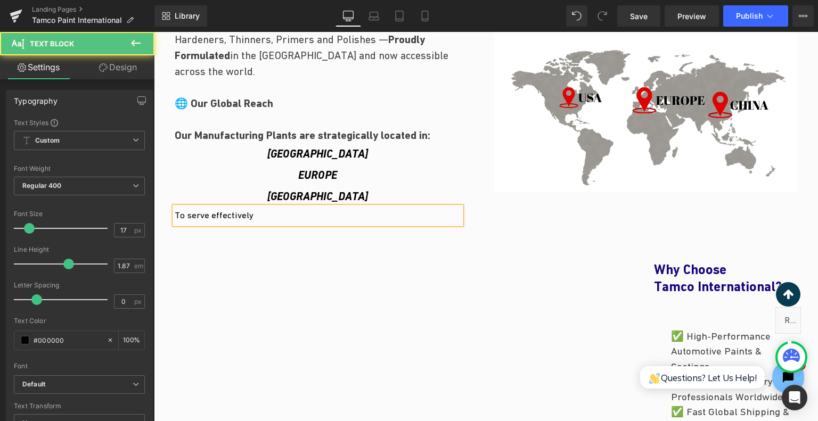
click at [362, 215] on p "To serve effectively" at bounding box center [318, 215] width 287 height 17
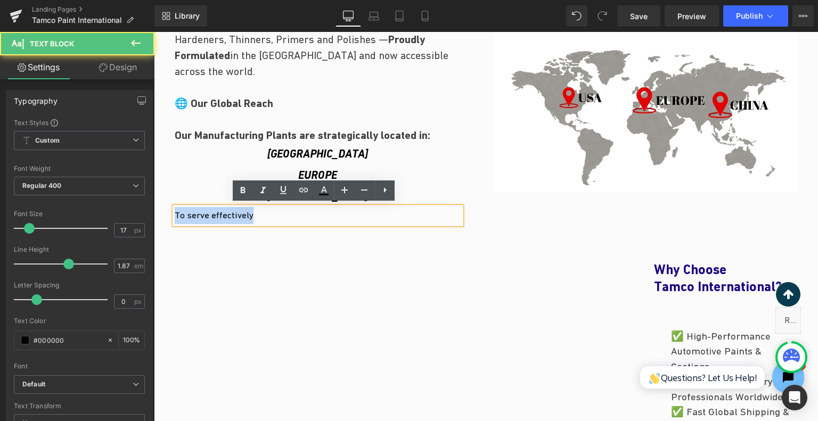
click at [362, 215] on p "To serve effectively" at bounding box center [318, 215] width 287 height 17
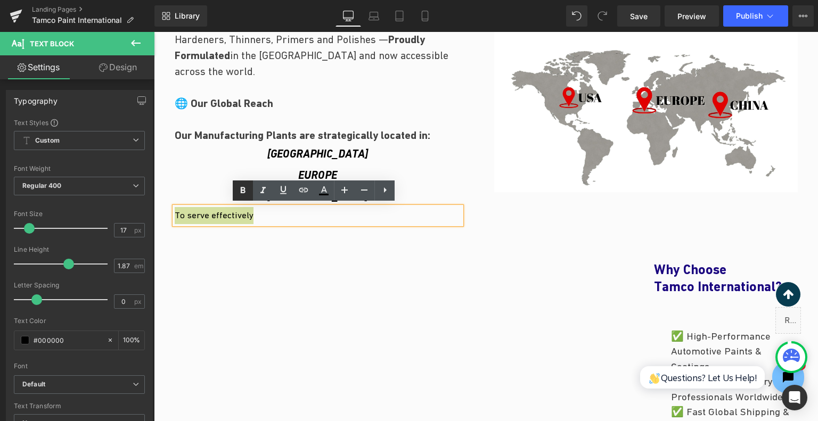
click at [247, 190] on icon at bounding box center [242, 190] width 13 height 13
click at [344, 190] on icon at bounding box center [344, 190] width 6 height 6
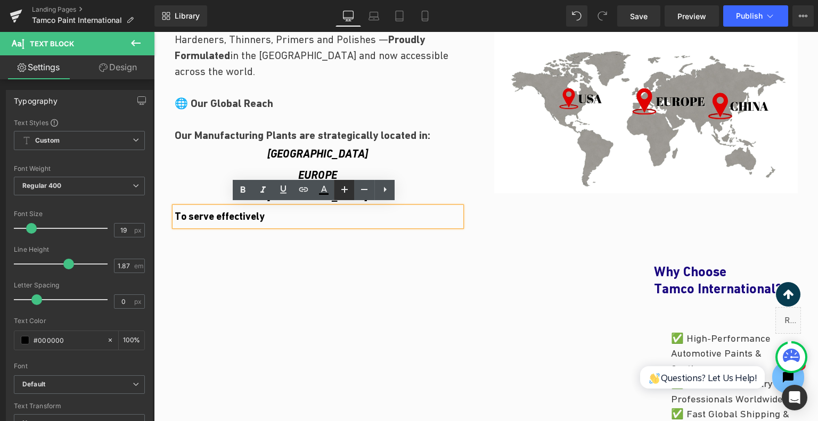
scroll to position [580, 0]
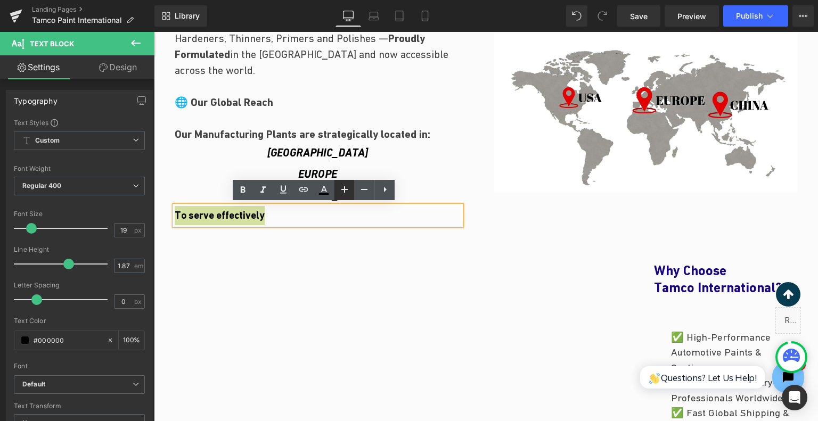
click at [344, 190] on icon at bounding box center [344, 189] width 6 height 6
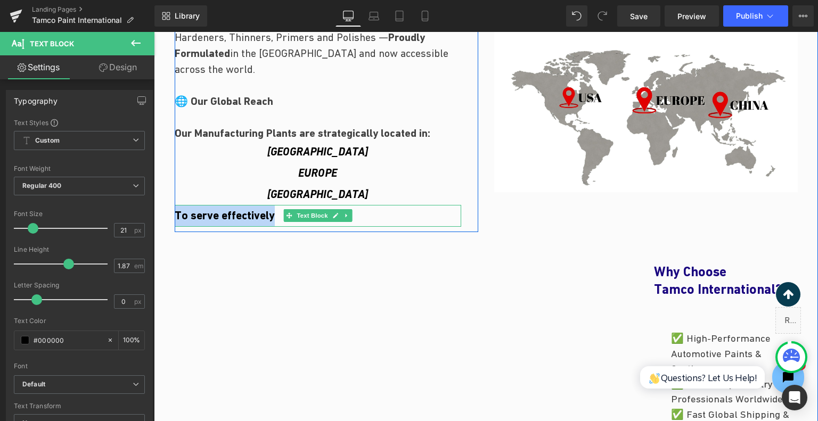
click at [272, 217] on strong "To serve effectively" at bounding box center [225, 215] width 100 height 13
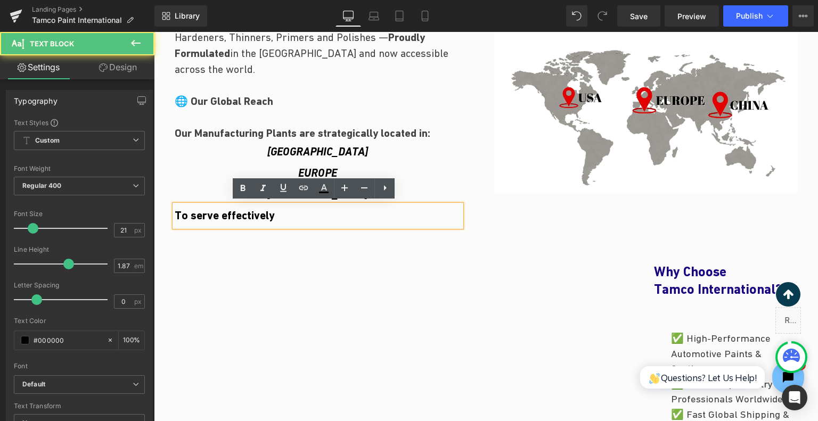
click at [272, 217] on strong "To serve effectively" at bounding box center [225, 215] width 100 height 13
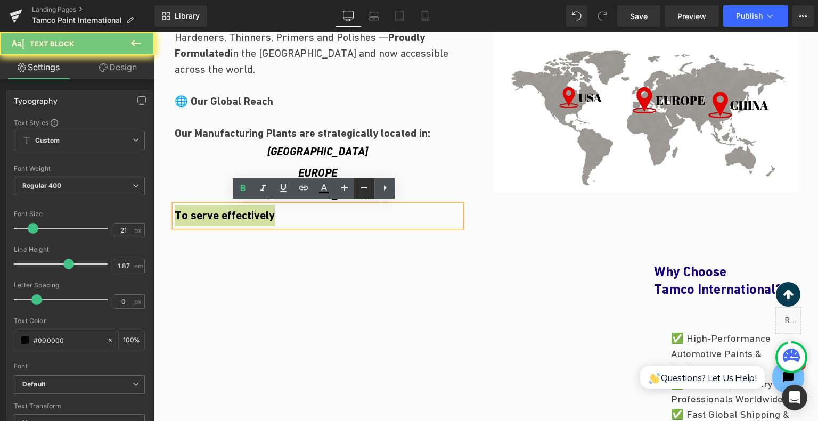
click at [364, 189] on icon at bounding box center [364, 188] width 13 height 13
type input "19"
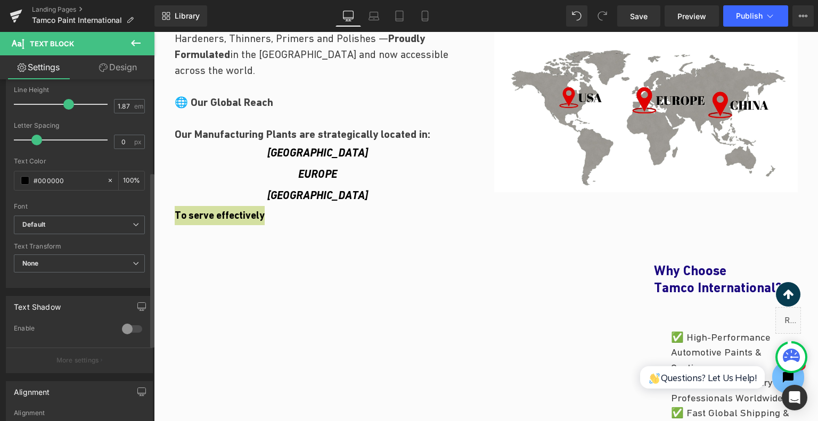
scroll to position [330, 0]
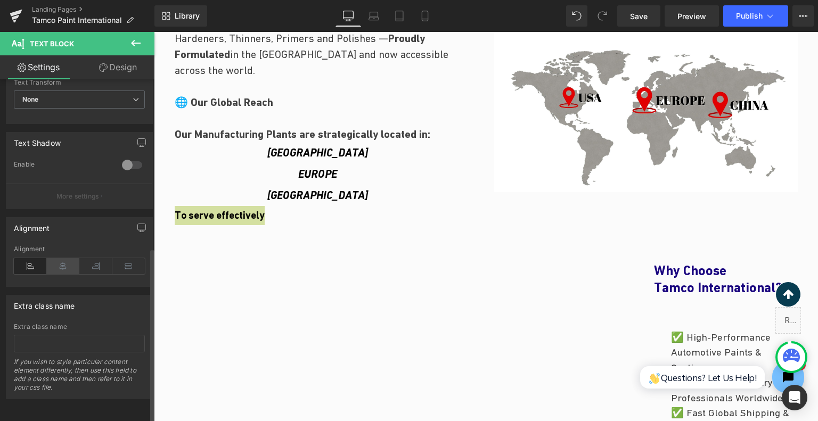
click at [66, 262] on icon at bounding box center [63, 266] width 33 height 16
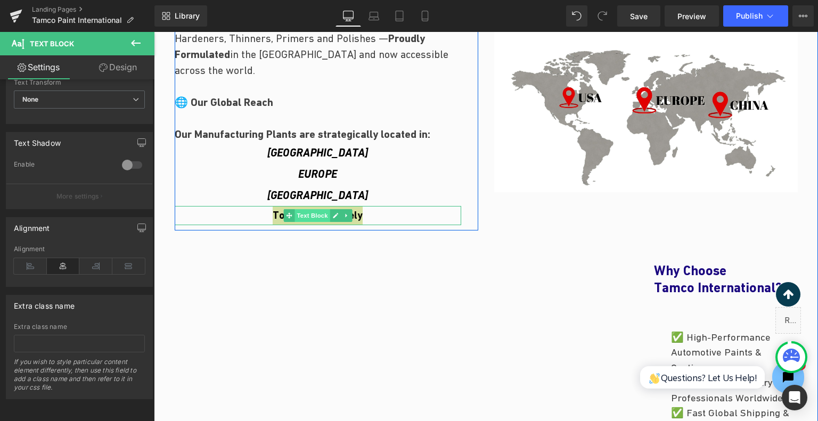
click at [316, 214] on span "Text Block" at bounding box center [312, 215] width 35 height 13
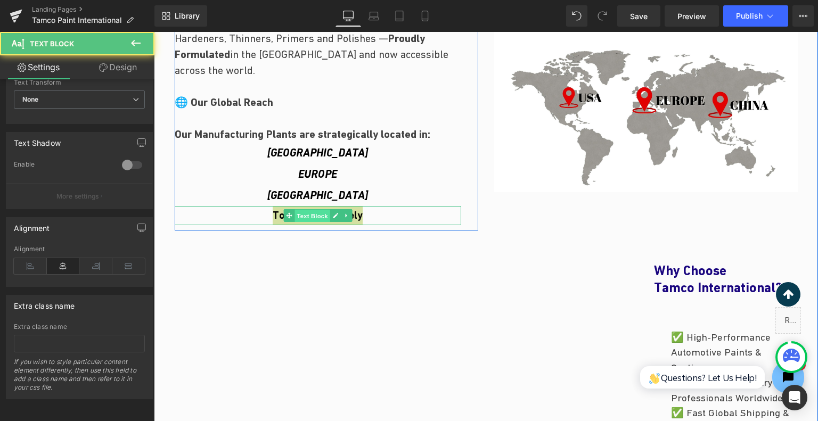
click at [316, 214] on span "Text Block" at bounding box center [312, 216] width 35 height 13
click at [370, 206] on div at bounding box center [318, 207] width 287 height 3
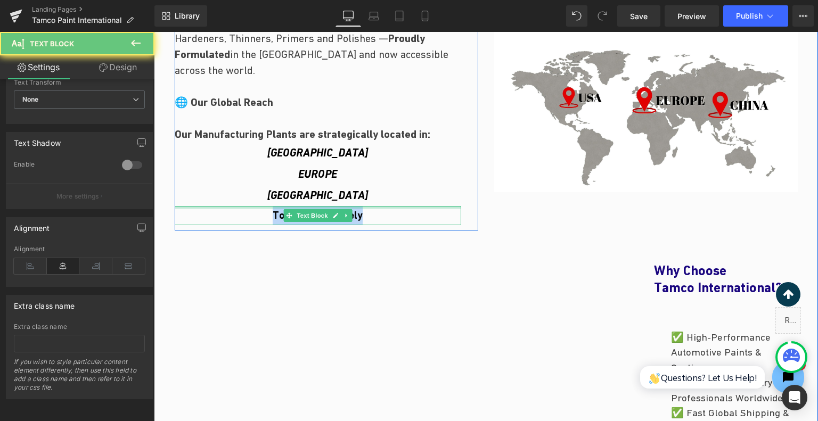
click at [370, 206] on p "To serve effectively" at bounding box center [318, 215] width 287 height 19
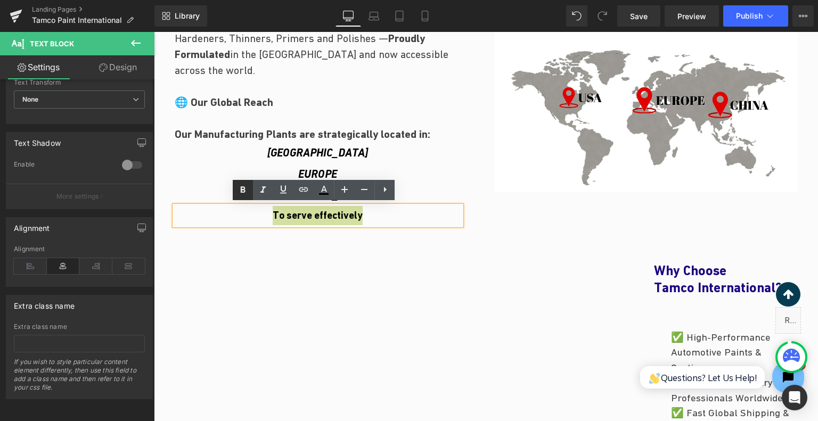
click at [244, 193] on icon at bounding box center [242, 190] width 13 height 13
click at [368, 221] on p "To serve effectively" at bounding box center [318, 215] width 287 height 19
click at [370, 217] on p "To serve effectively" at bounding box center [318, 215] width 287 height 19
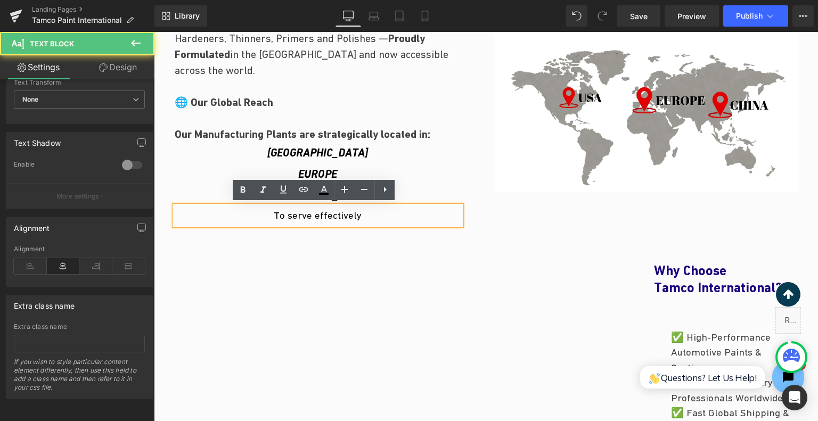
drag, startPoint x: 502, startPoint y: 203, endPoint x: 447, endPoint y: 221, distance: 57.1
click at [502, 203] on div "Image" at bounding box center [646, 78] width 320 height 304
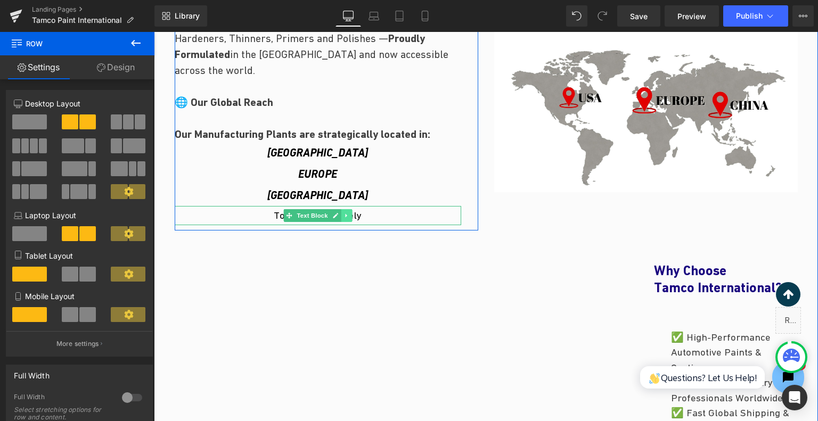
click at [345, 214] on icon at bounding box center [346, 216] width 2 height 4
click at [338, 214] on icon at bounding box center [341, 216] width 6 height 6
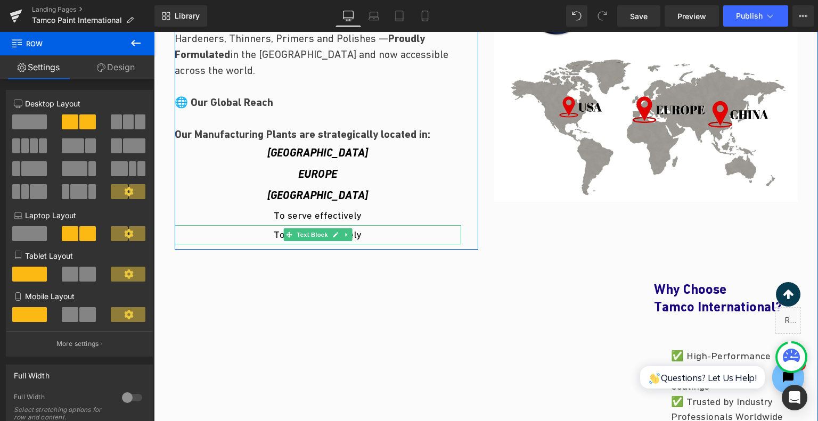
click at [378, 233] on p "To serve effectively" at bounding box center [318, 234] width 287 height 19
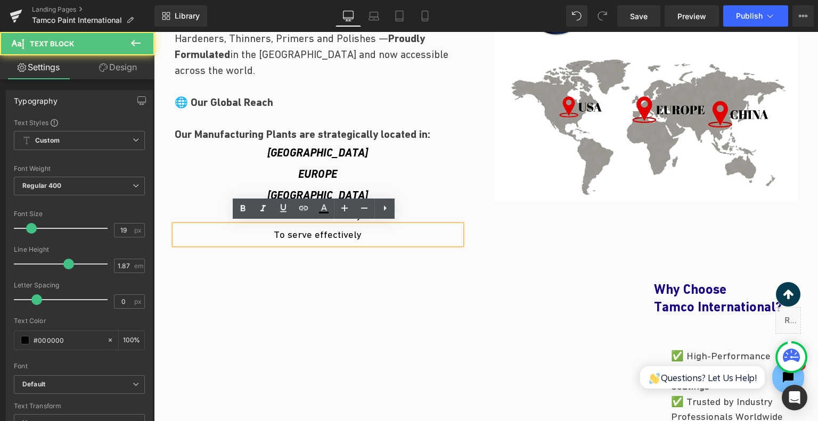
click at [354, 232] on p "To serve effectively" at bounding box center [318, 234] width 287 height 19
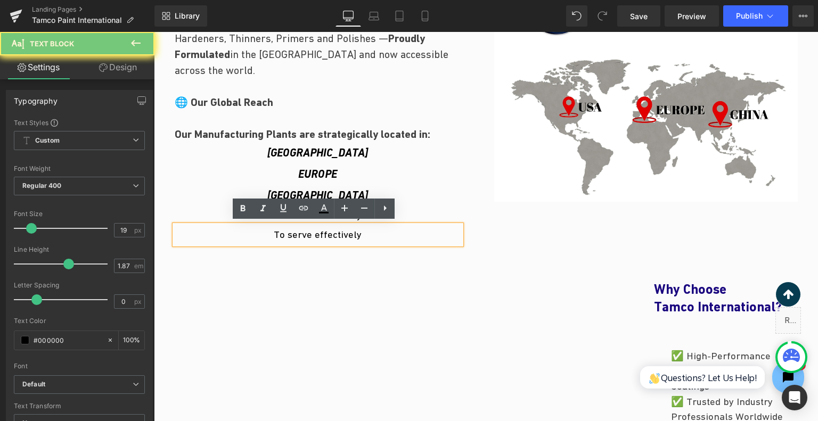
click at [354, 232] on p "To serve effectively" at bounding box center [318, 234] width 287 height 19
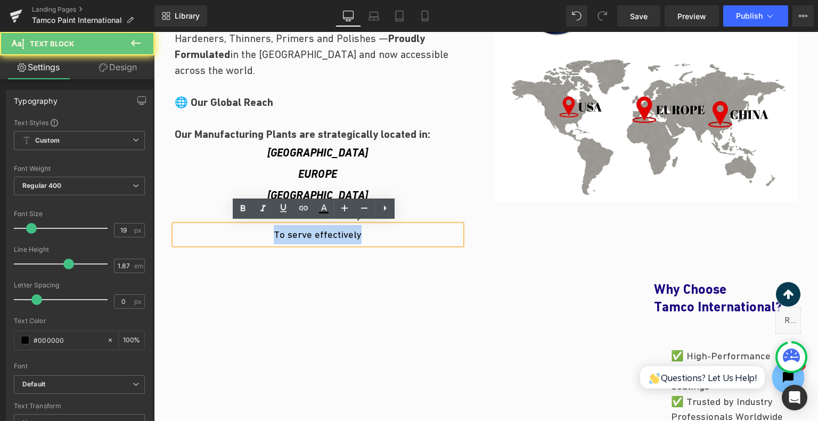
click at [354, 232] on p "To serve effectively" at bounding box center [318, 234] width 287 height 19
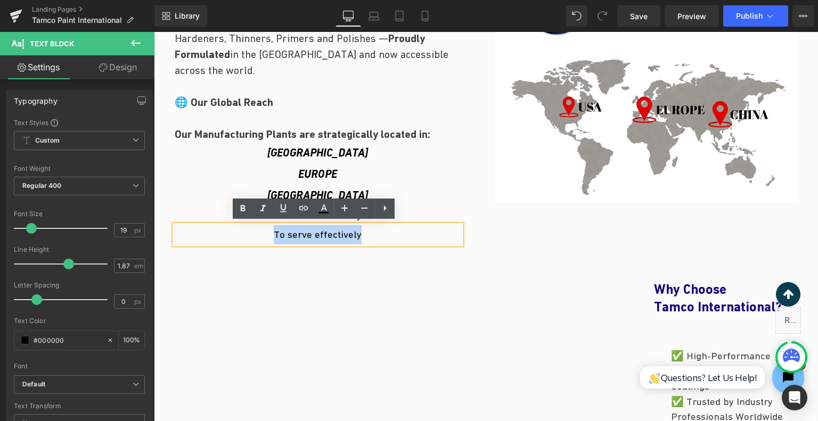
click at [354, 232] on p "To serve effectively" at bounding box center [318, 234] width 287 height 19
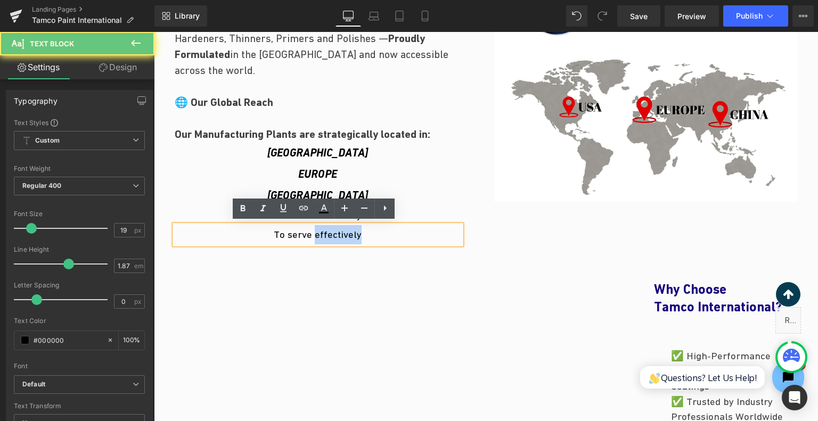
click at [354, 232] on p "To serve effectively" at bounding box center [318, 234] width 287 height 19
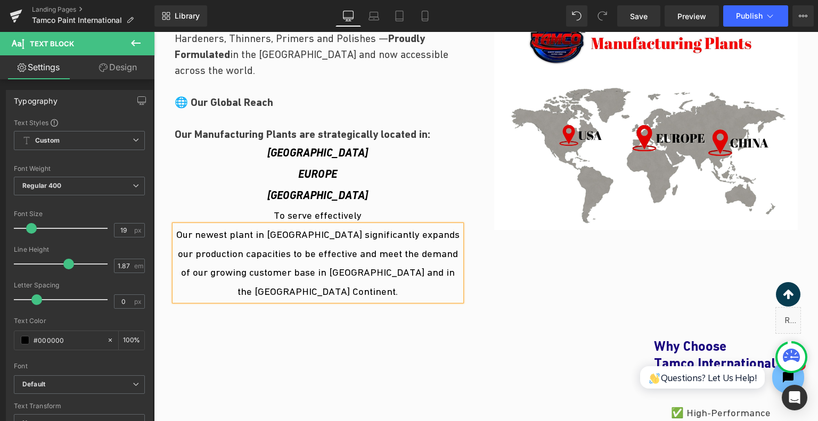
click at [356, 266] on p "Our newest plant in [GEOGRAPHIC_DATA] significantly expands our production capa…" at bounding box center [318, 263] width 287 height 76
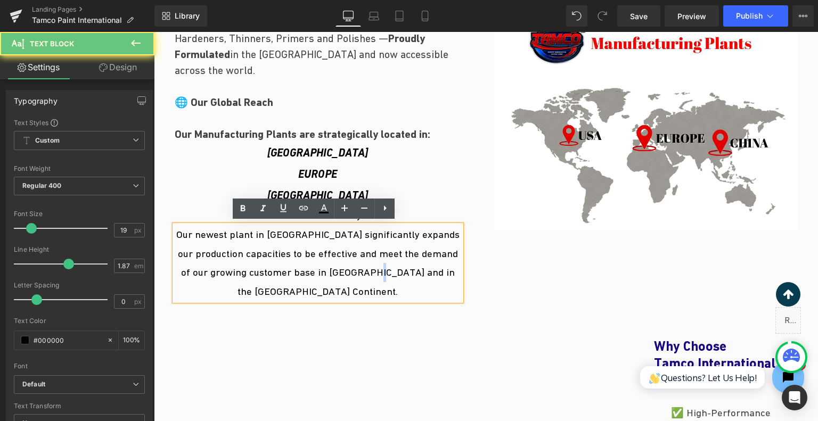
click at [356, 266] on p "Our newest plant in [GEOGRAPHIC_DATA] significantly expands our production capa…" at bounding box center [318, 263] width 287 height 76
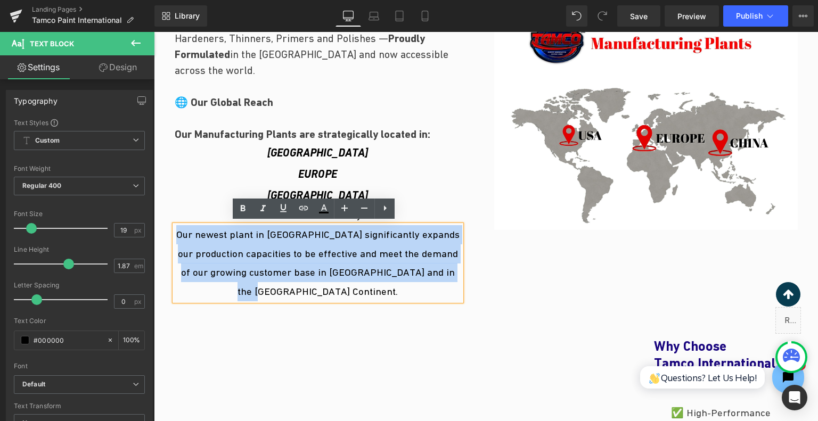
click at [495, 274] on div "Image" at bounding box center [646, 116] width 320 height 380
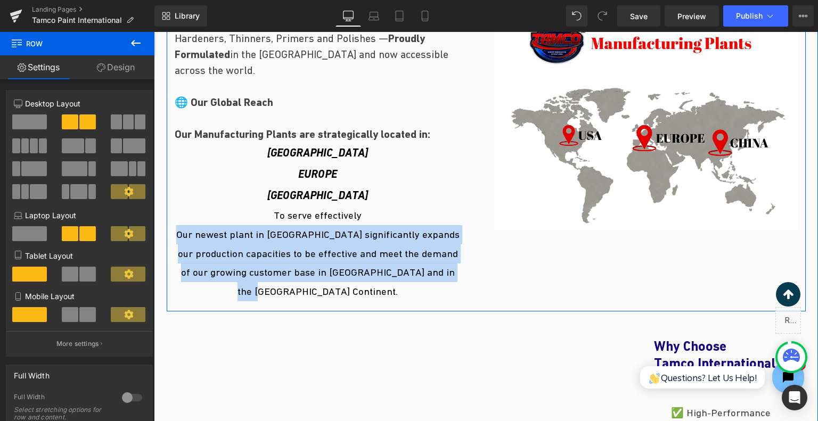
click at [510, 281] on div "Image" at bounding box center [646, 116] width 320 height 380
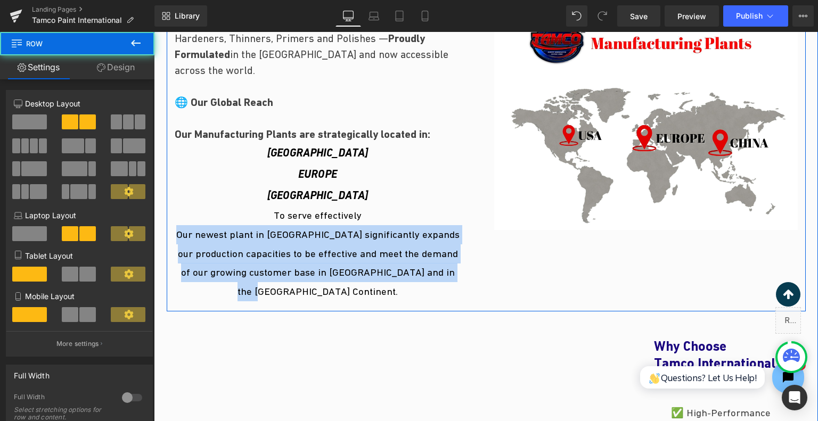
click at [519, 262] on div "Image" at bounding box center [646, 116] width 320 height 380
click at [523, 262] on div "Image" at bounding box center [646, 116] width 320 height 380
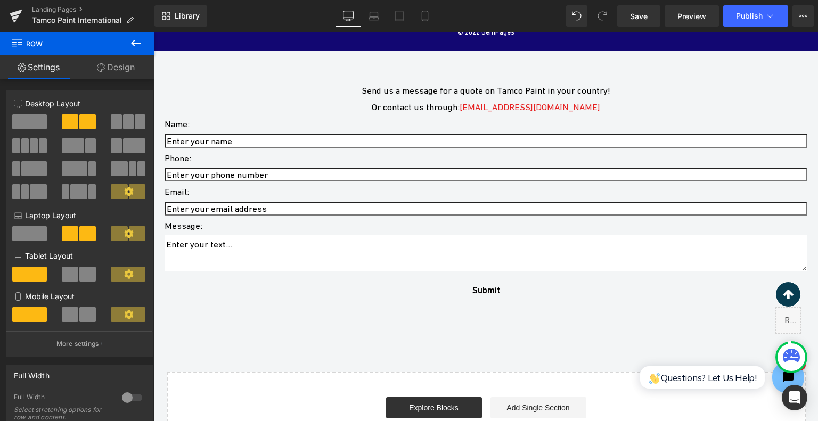
scroll to position [4158, 0]
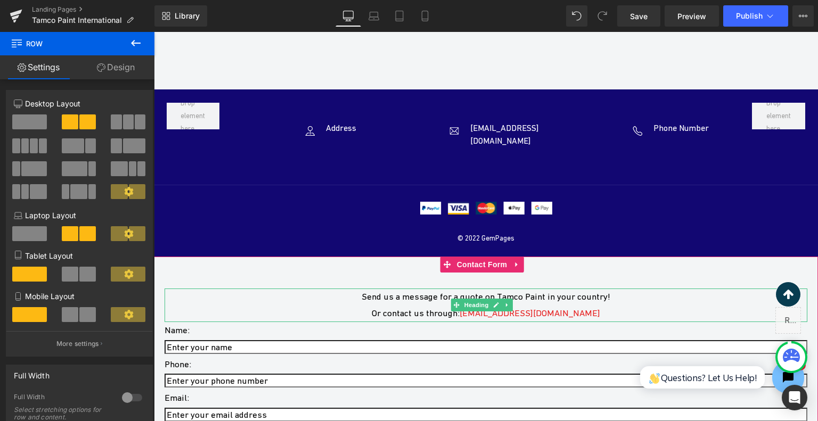
click at [528, 308] on span "[EMAIL_ADDRESS][DOMAIN_NAME]" at bounding box center [530, 313] width 141 height 11
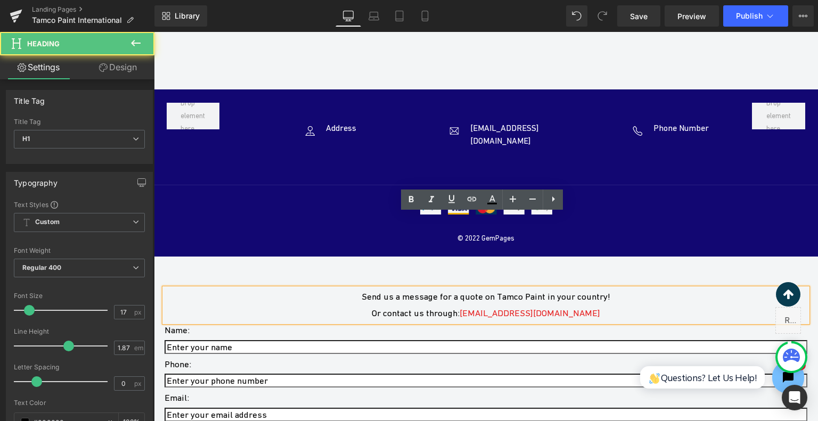
click at [528, 308] on span "[EMAIL_ADDRESS][DOMAIN_NAME]" at bounding box center [530, 313] width 141 height 11
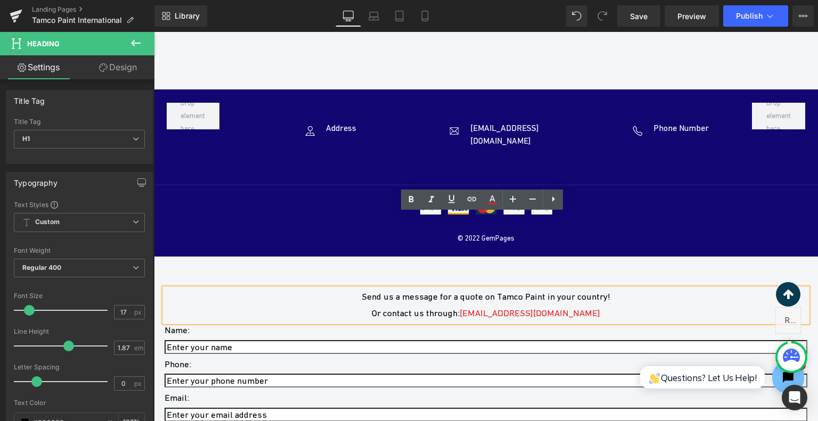
click at [502, 308] on span "[EMAIL_ADDRESS][DOMAIN_NAME]" at bounding box center [530, 313] width 141 height 11
click at [646, 305] on div "Or contact us through: [EMAIL_ADDRESS][DOMAIN_NAME]" at bounding box center [486, 313] width 643 height 17
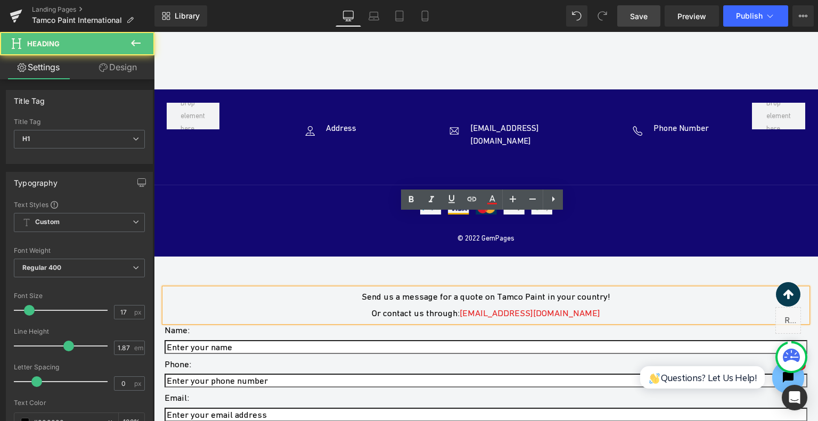
click at [639, 17] on span "Save" at bounding box center [639, 16] width 18 height 11
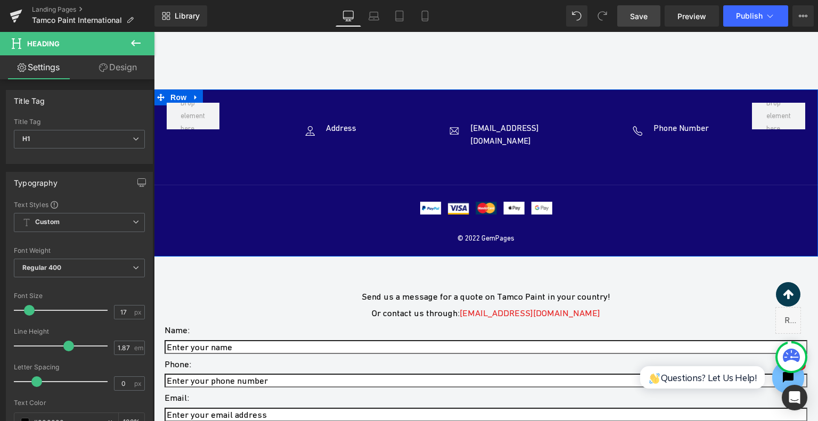
scroll to position [3945, 0]
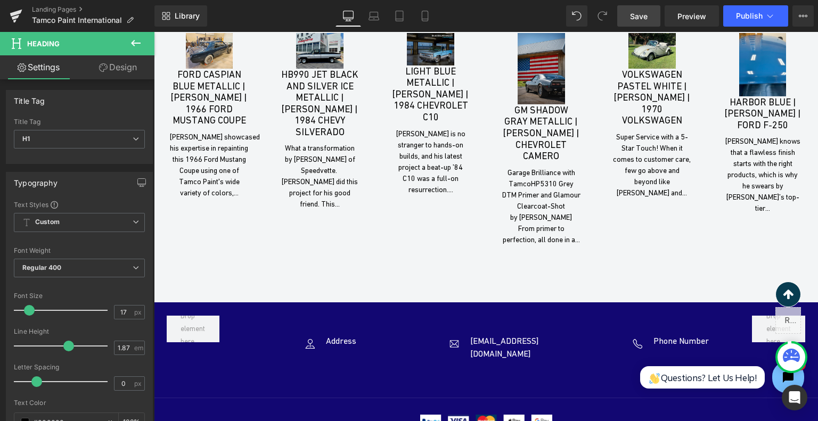
drag, startPoint x: 646, startPoint y: 20, endPoint x: 654, endPoint y: 17, distance: 8.6
click at [646, 20] on span "Save" at bounding box center [639, 16] width 18 height 11
click at [752, 27] on div "Library Desktop Desktop Laptop Tablet Mobile Save Preview Publish Scheduled Vie…" at bounding box center [486, 16] width 664 height 32
click at [757, 16] on span "Publish" at bounding box center [749, 16] width 27 height 9
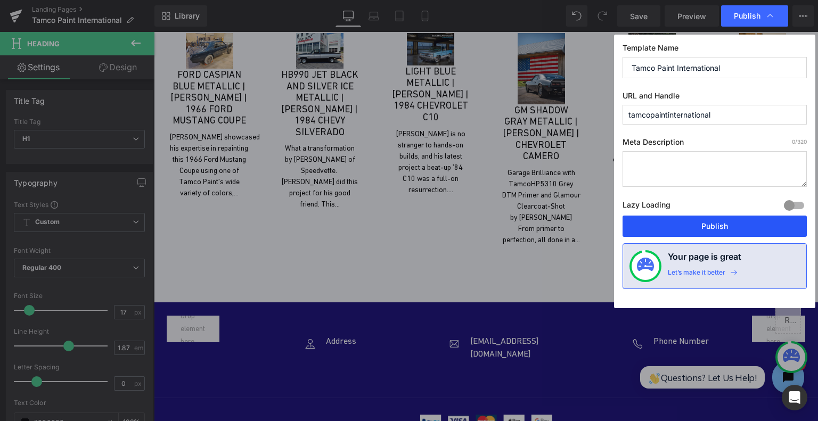
drag, startPoint x: 727, startPoint y: 205, endPoint x: 730, endPoint y: 217, distance: 12.5
click at [728, 210] on div "Meta Description 0 /320 Lazy Loading Build Upgrade plan to unlock Lazy loading …" at bounding box center [715, 176] width 184 height 78
click at [737, 222] on button "Publish" at bounding box center [715, 226] width 184 height 21
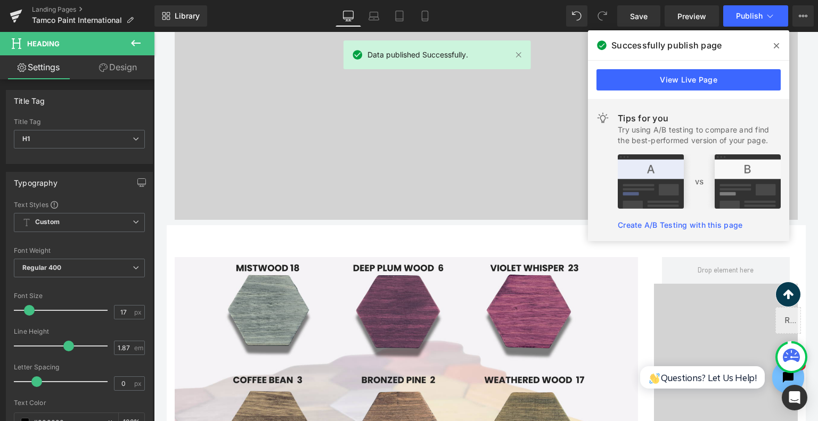
scroll to position [1388, 0]
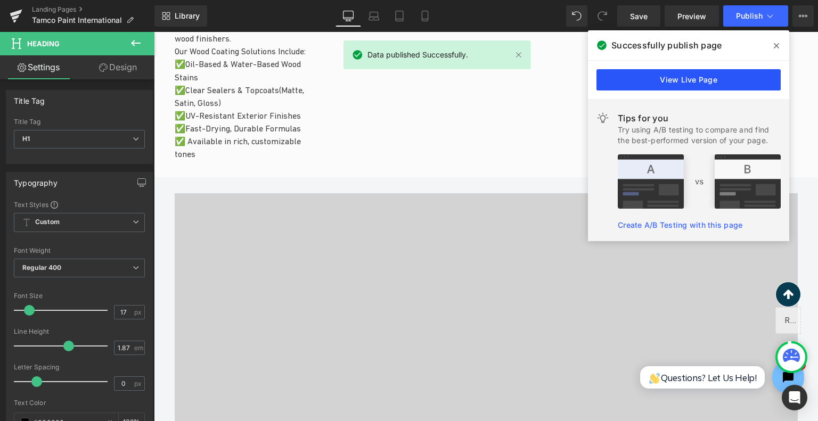
click at [683, 80] on link "View Live Page" at bounding box center [689, 79] width 184 height 21
